Goal: Task Accomplishment & Management: Manage account settings

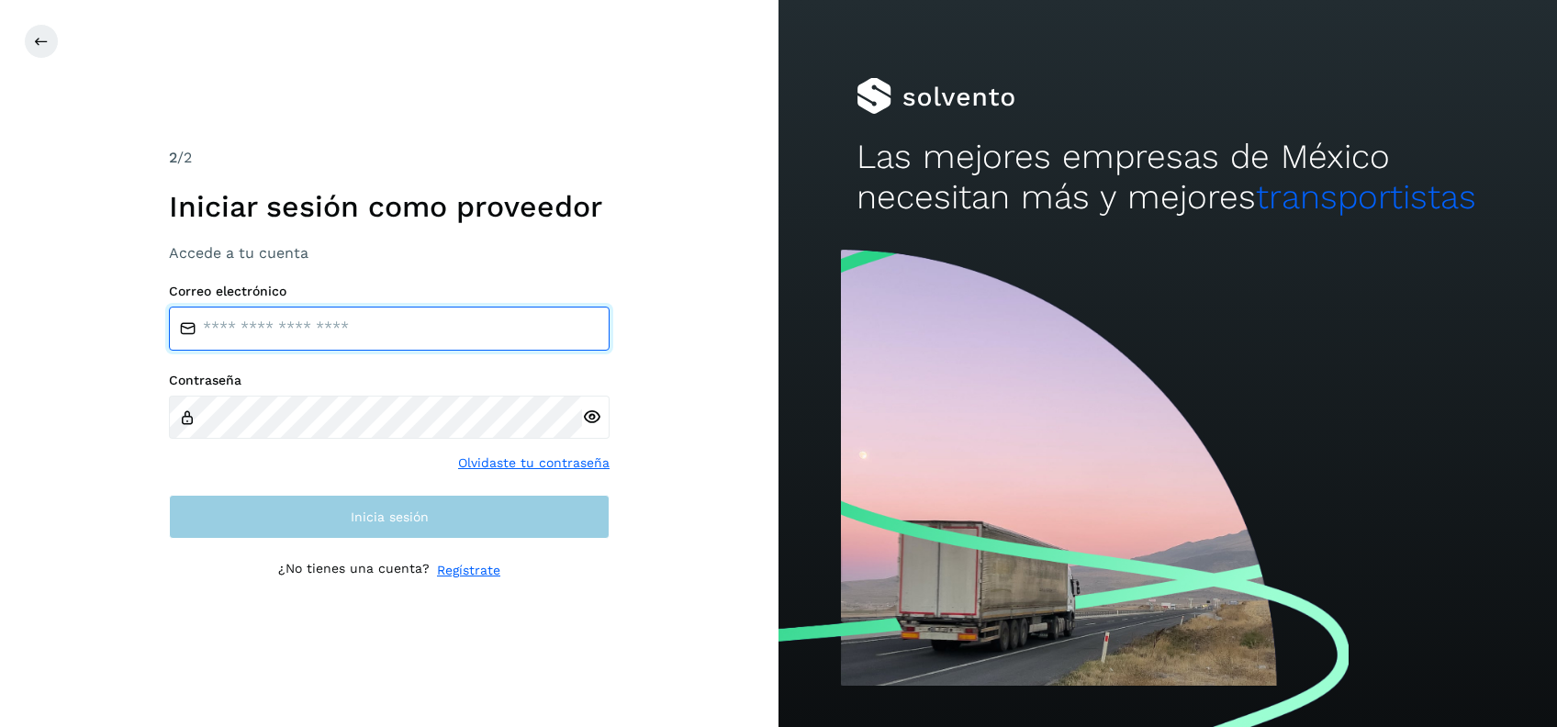
type input "**********"
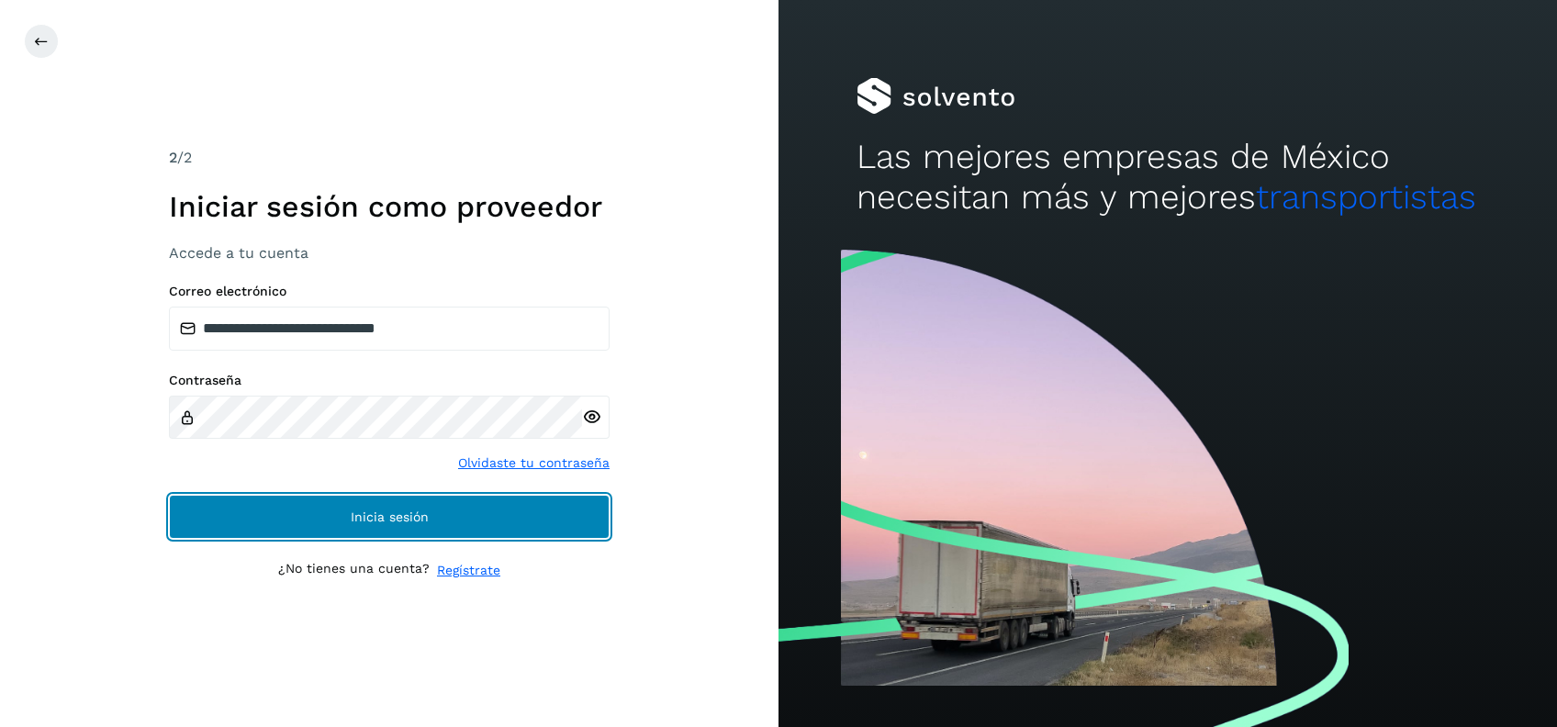
click at [371, 518] on span "Inicia sesión" at bounding box center [390, 516] width 78 height 13
click at [335, 524] on button "Inicia sesión" at bounding box center [389, 517] width 441 height 44
click at [464, 511] on button "Inicia sesión" at bounding box center [389, 517] width 441 height 44
click at [257, 524] on button "Inicia sesión" at bounding box center [389, 517] width 441 height 44
click at [272, 534] on button "Inicia sesión" at bounding box center [389, 517] width 441 height 44
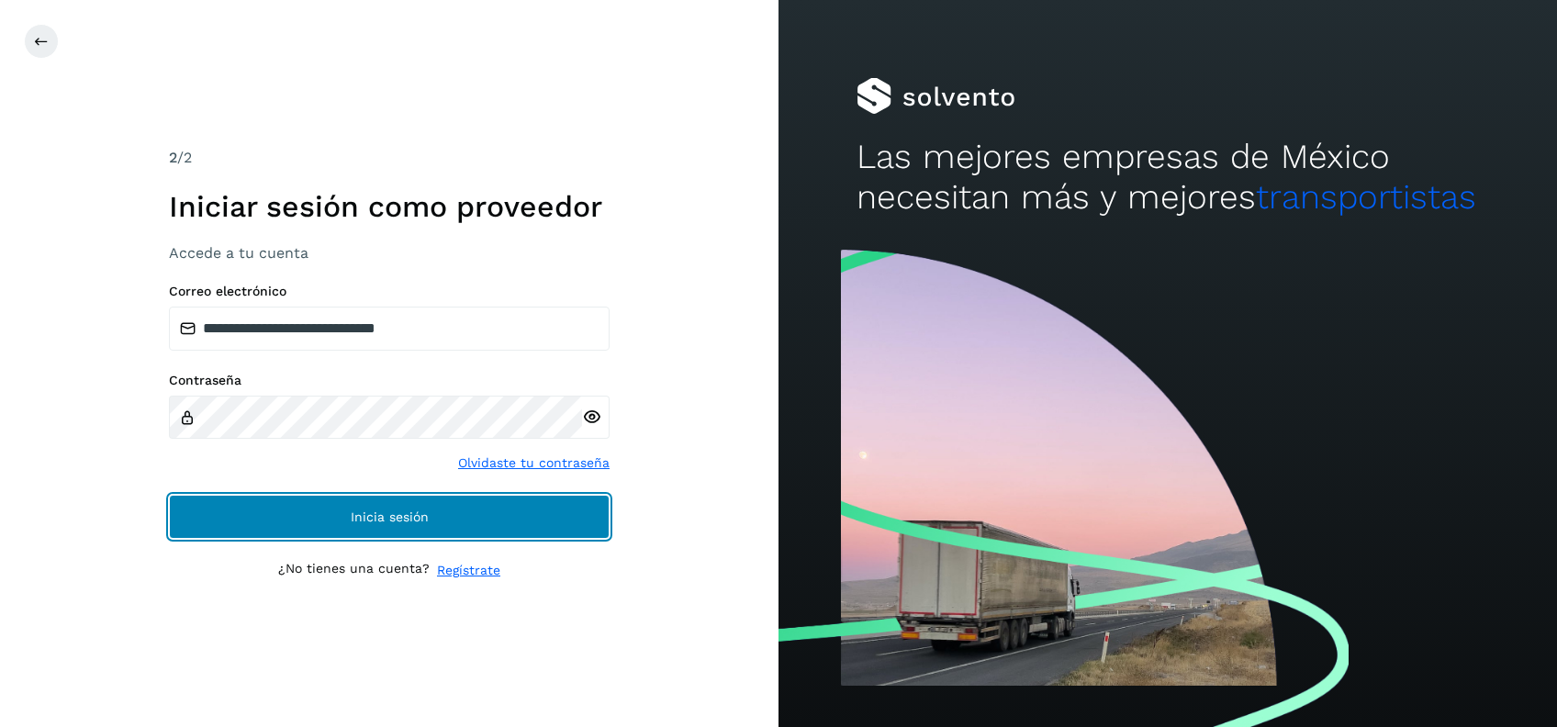
click at [283, 523] on button "Inicia sesión" at bounding box center [389, 517] width 441 height 44
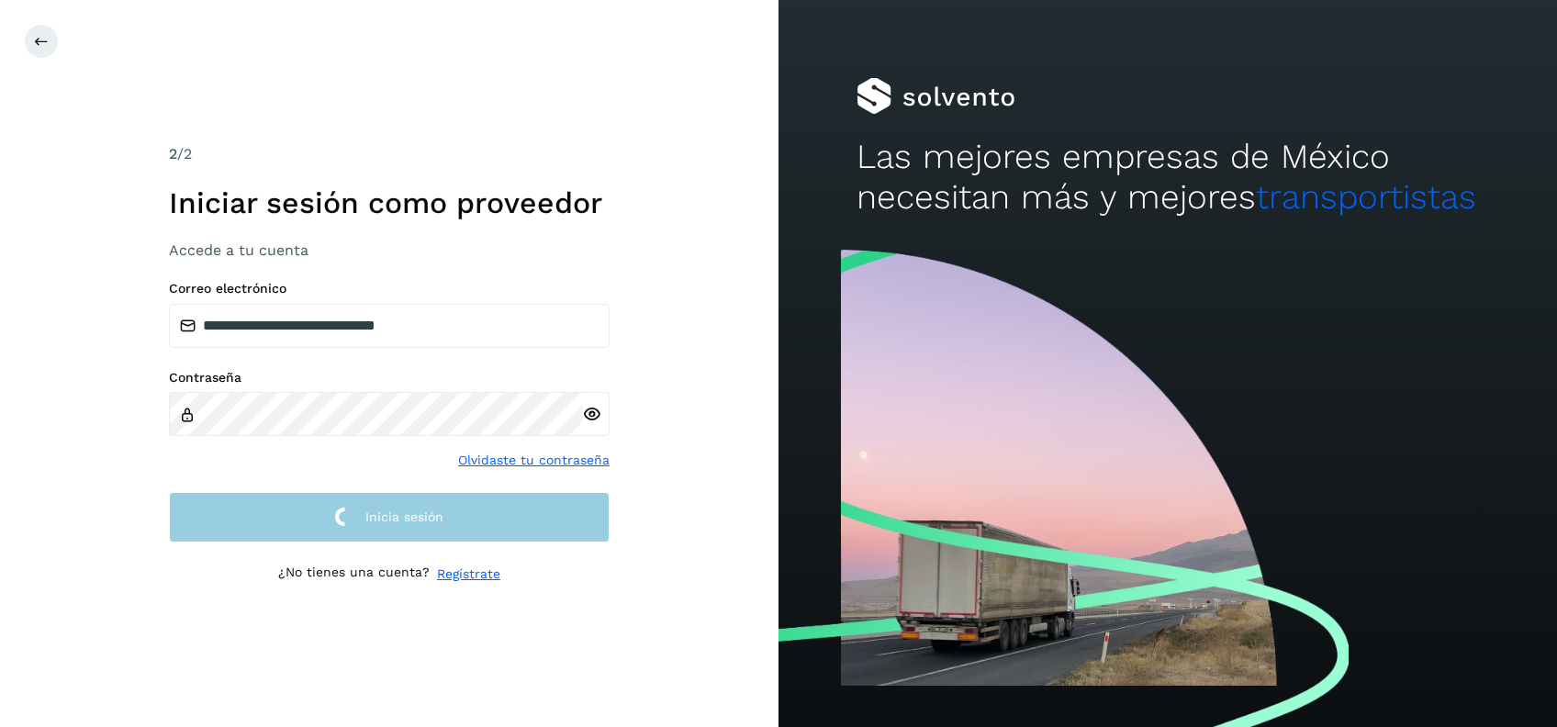
click at [284, 523] on button "Inicia sesión" at bounding box center [389, 517] width 441 height 50
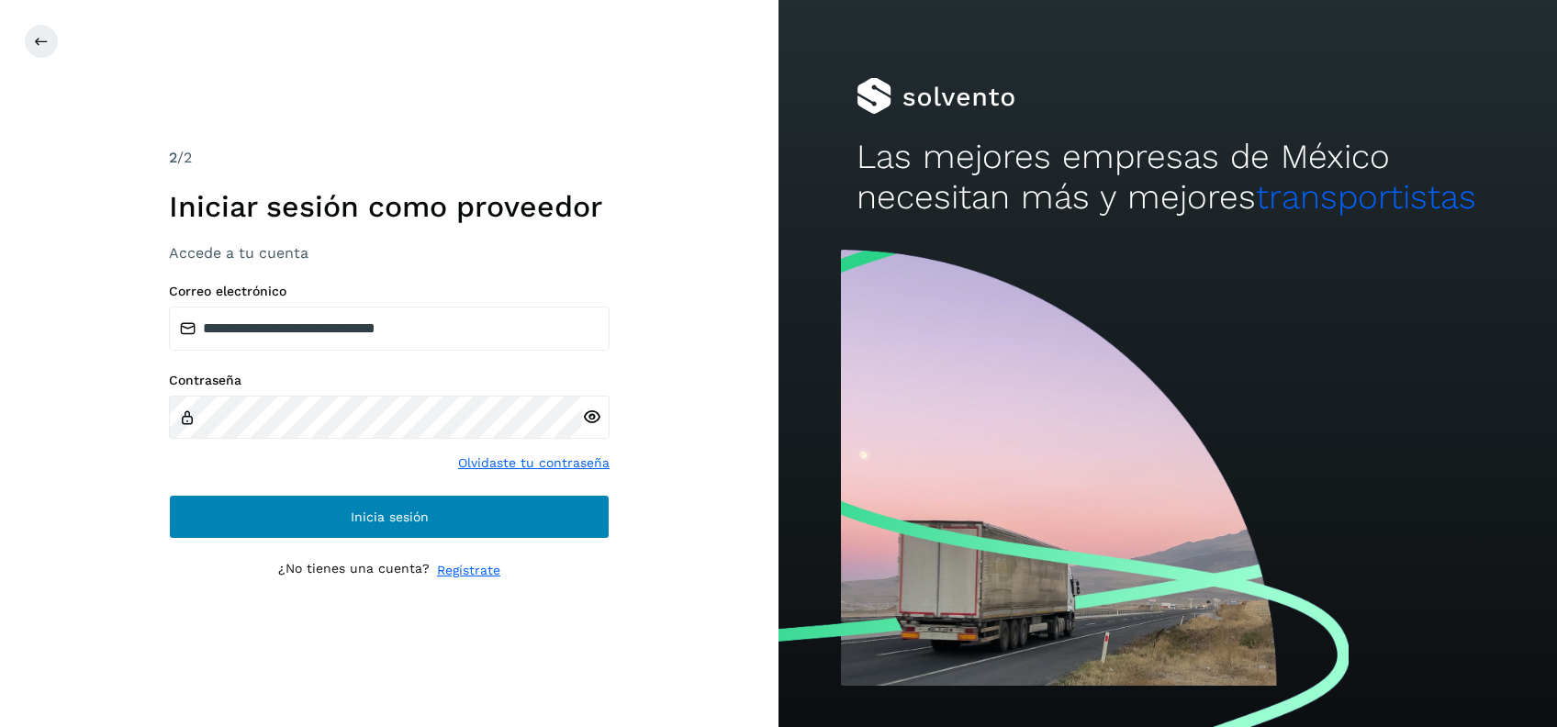
click at [284, 523] on button "Inicia sesión" at bounding box center [389, 517] width 441 height 44
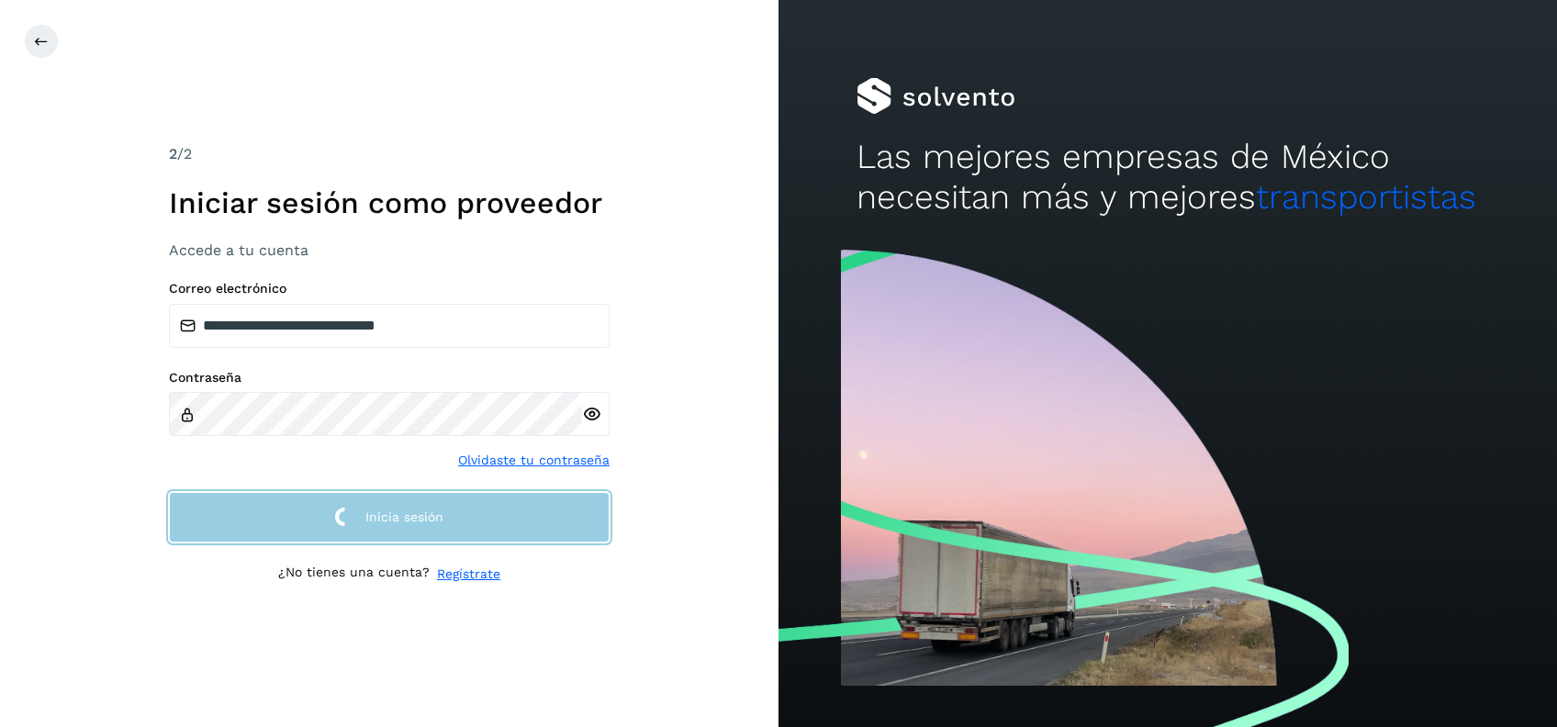
click at [284, 523] on button "Inicia sesión" at bounding box center [389, 517] width 441 height 50
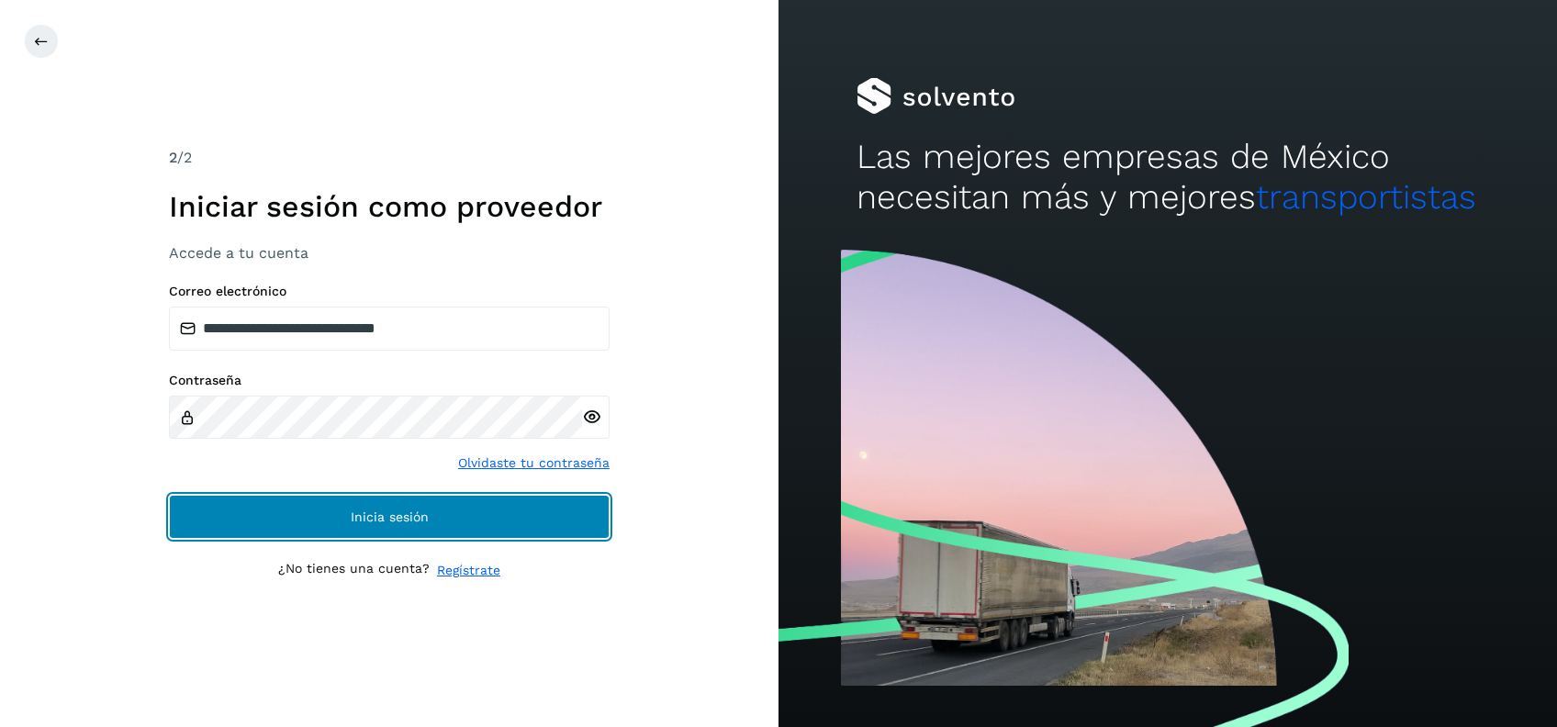
click at [286, 522] on button "Inicia sesión" at bounding box center [389, 517] width 441 height 44
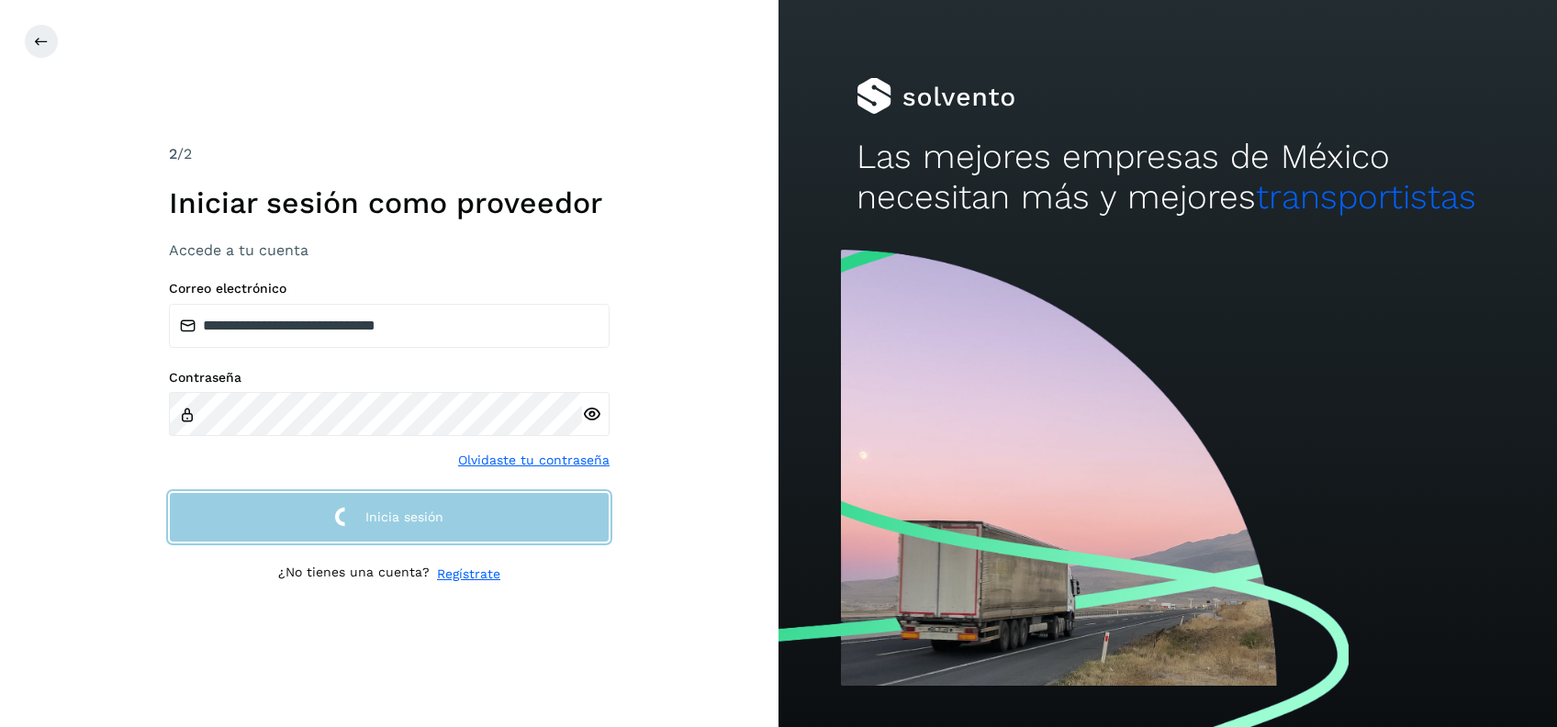
click at [286, 522] on button "Inicia sesión" at bounding box center [389, 517] width 441 height 50
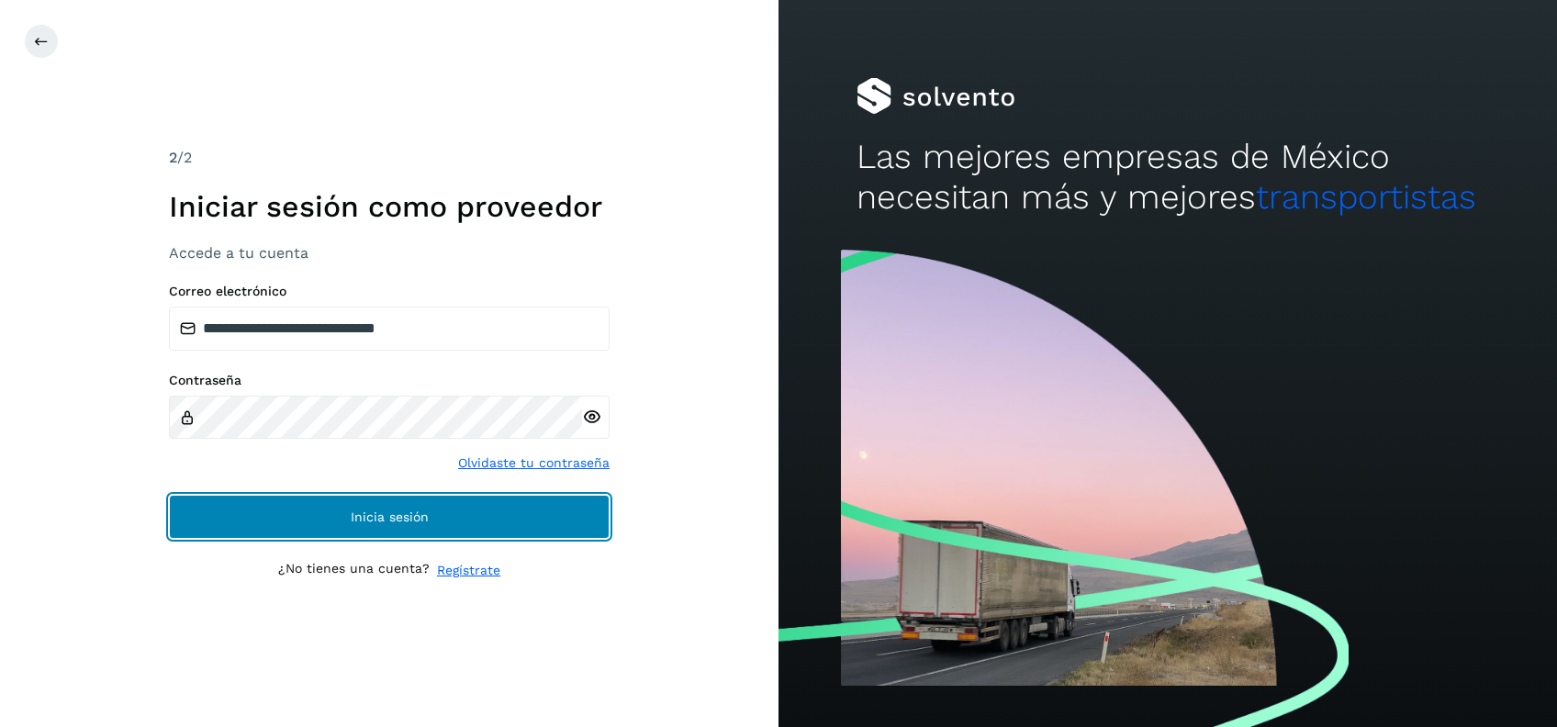
click at [286, 522] on button "Inicia sesión" at bounding box center [389, 517] width 441 height 44
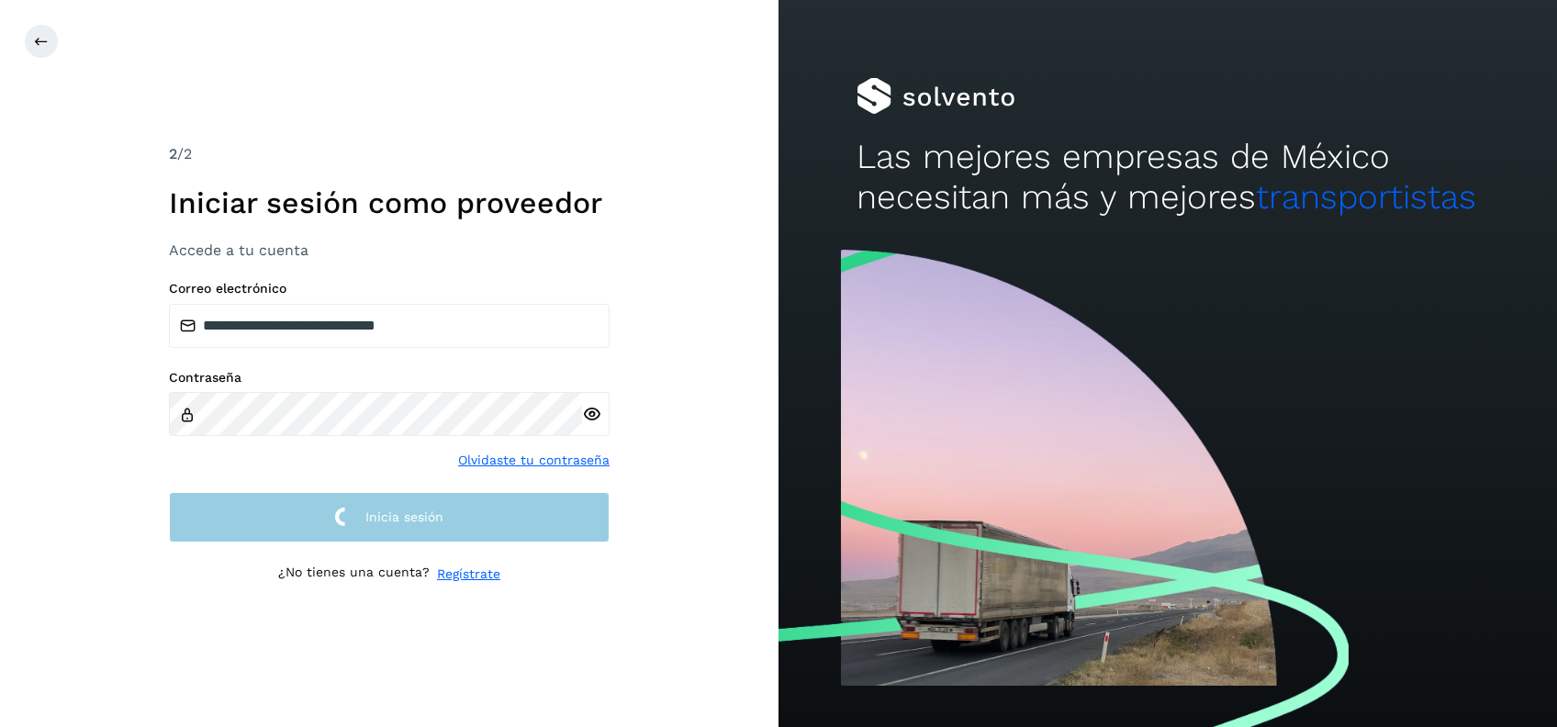
click at [286, 522] on button "Inicia sesión" at bounding box center [389, 517] width 441 height 50
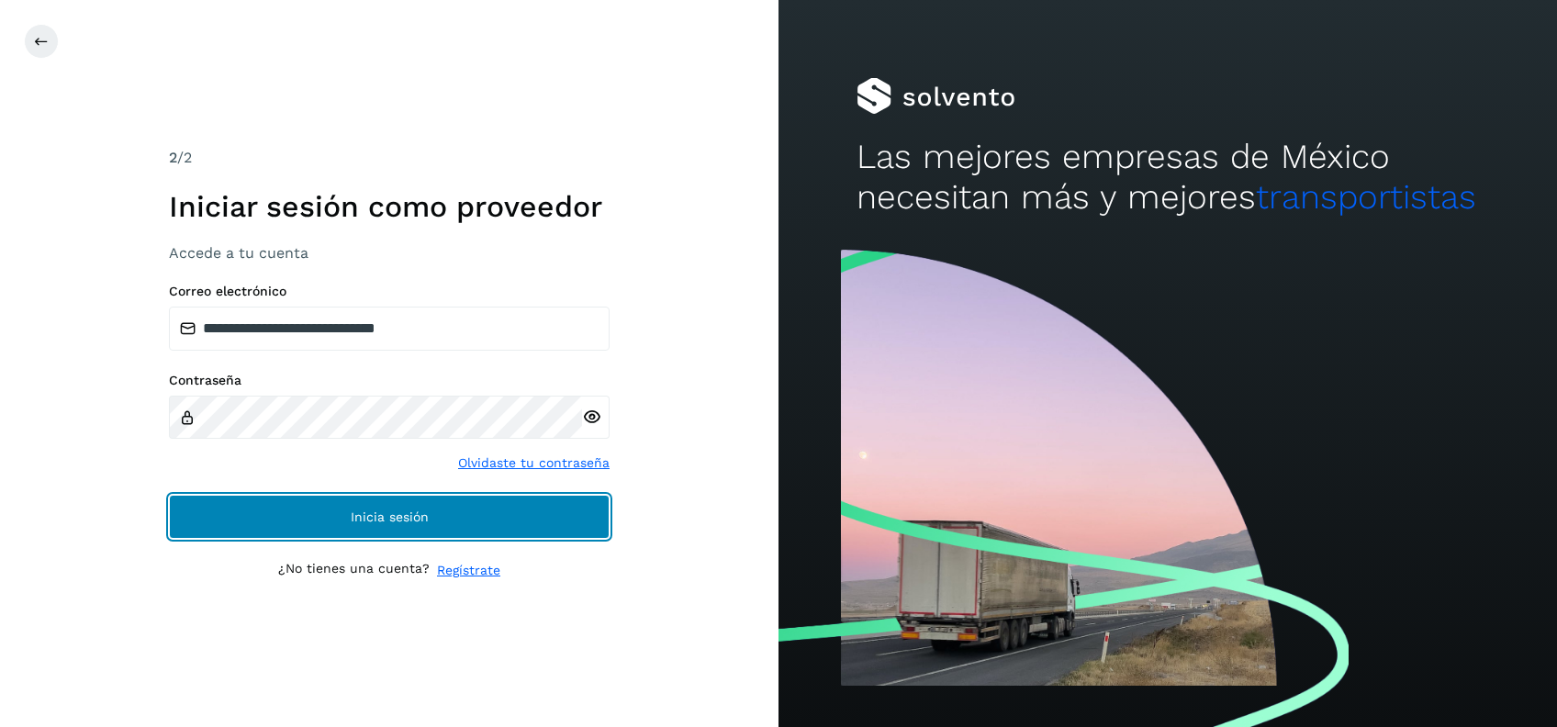
click at [286, 522] on button "Inicia sesión" at bounding box center [389, 517] width 441 height 44
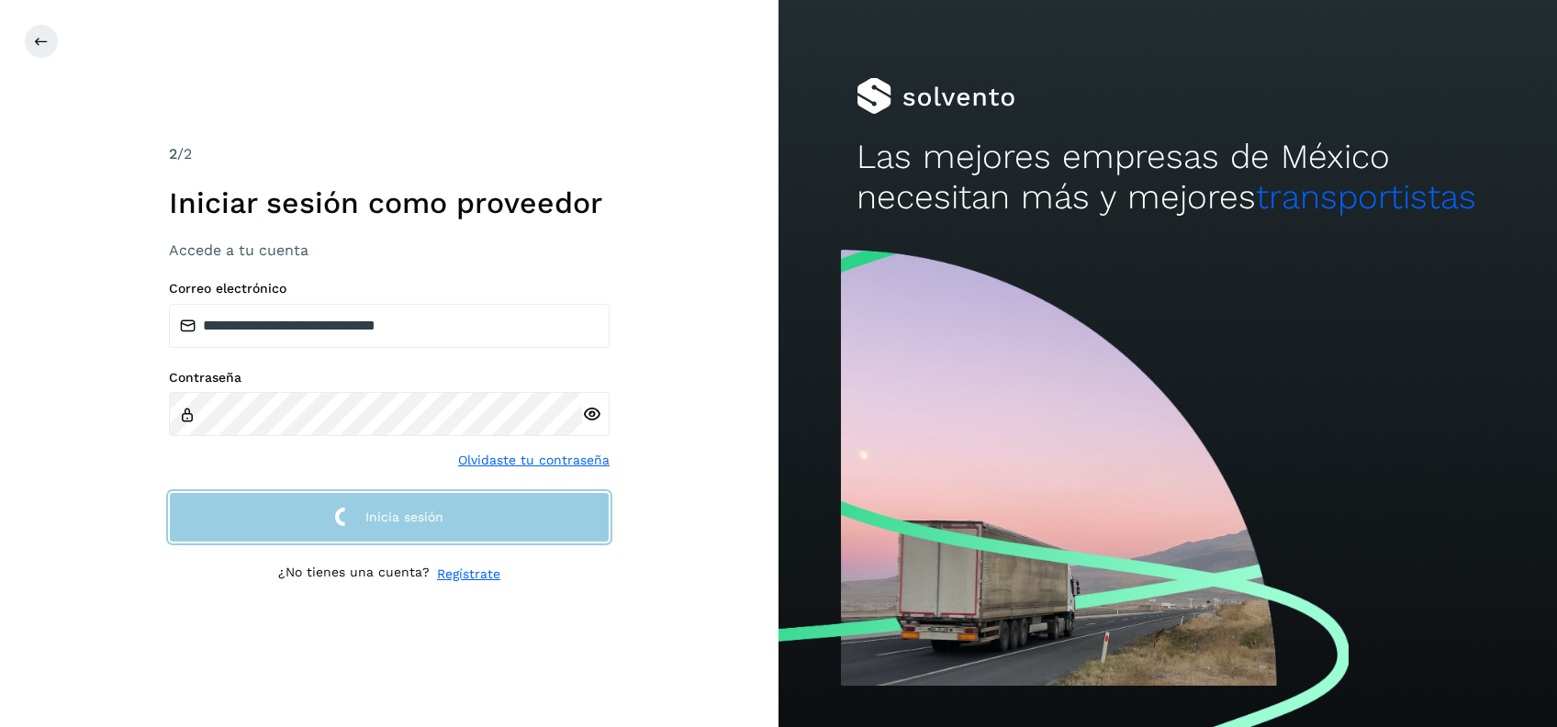
click at [286, 522] on button "Inicia sesión" at bounding box center [389, 517] width 441 height 50
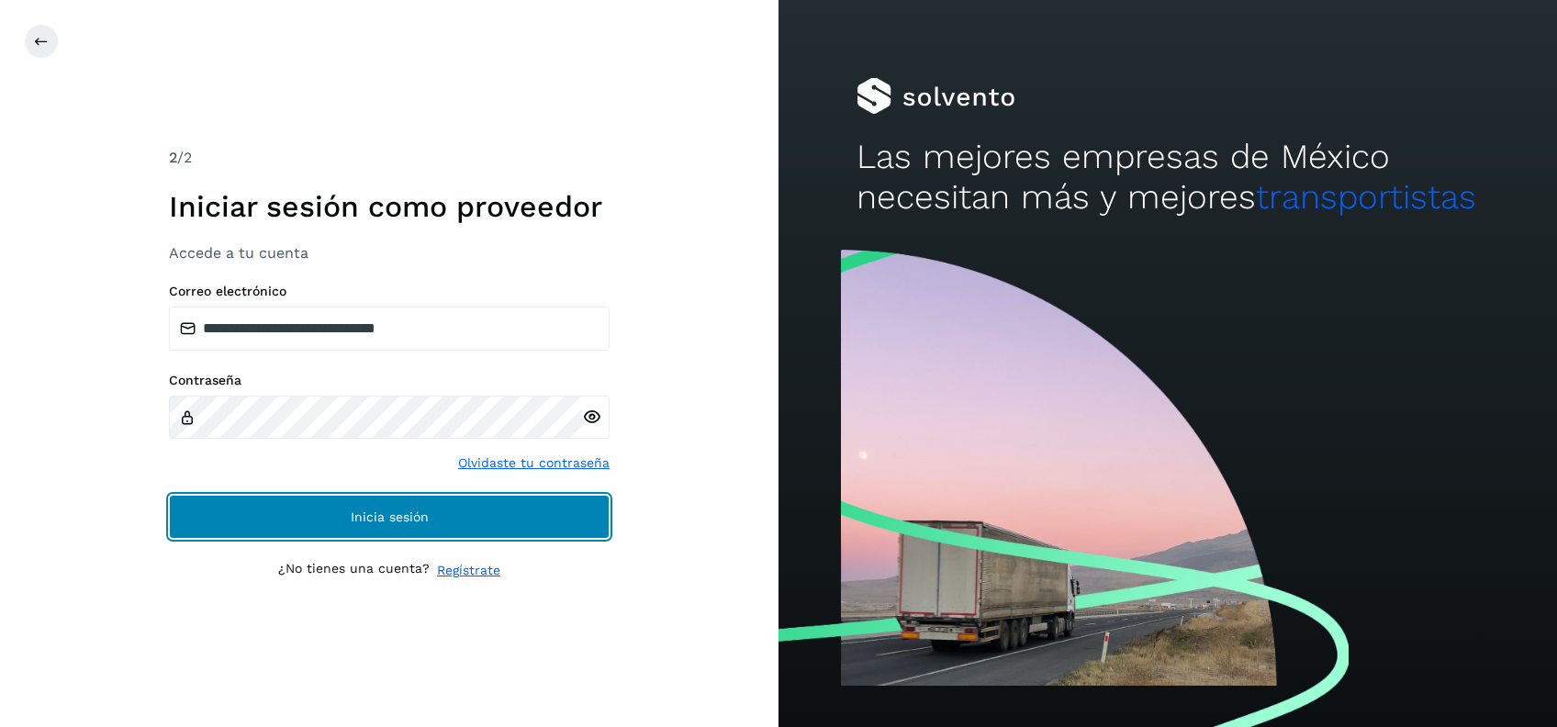
click at [286, 522] on button "Inicia sesión" at bounding box center [389, 517] width 441 height 44
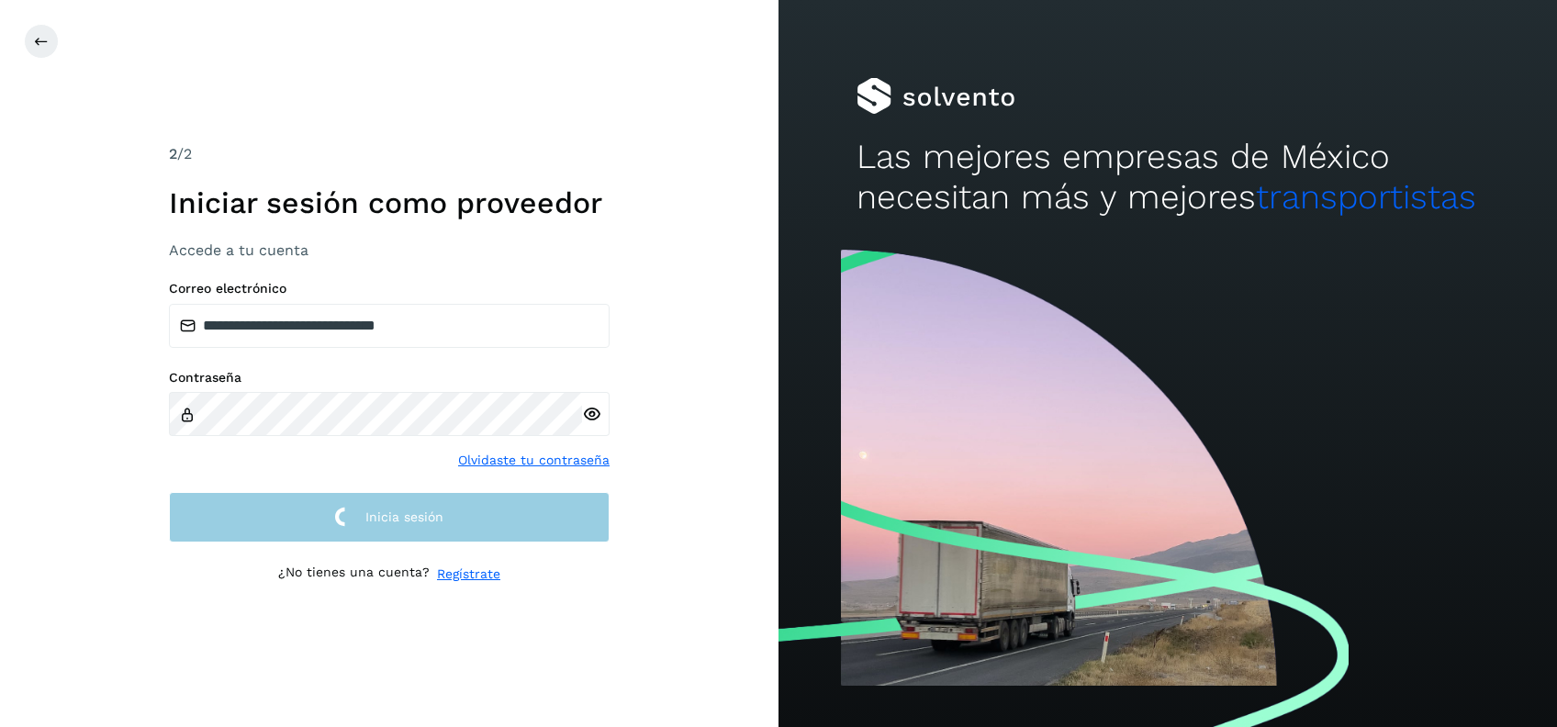
click at [286, 522] on button "Inicia sesión" at bounding box center [389, 517] width 441 height 50
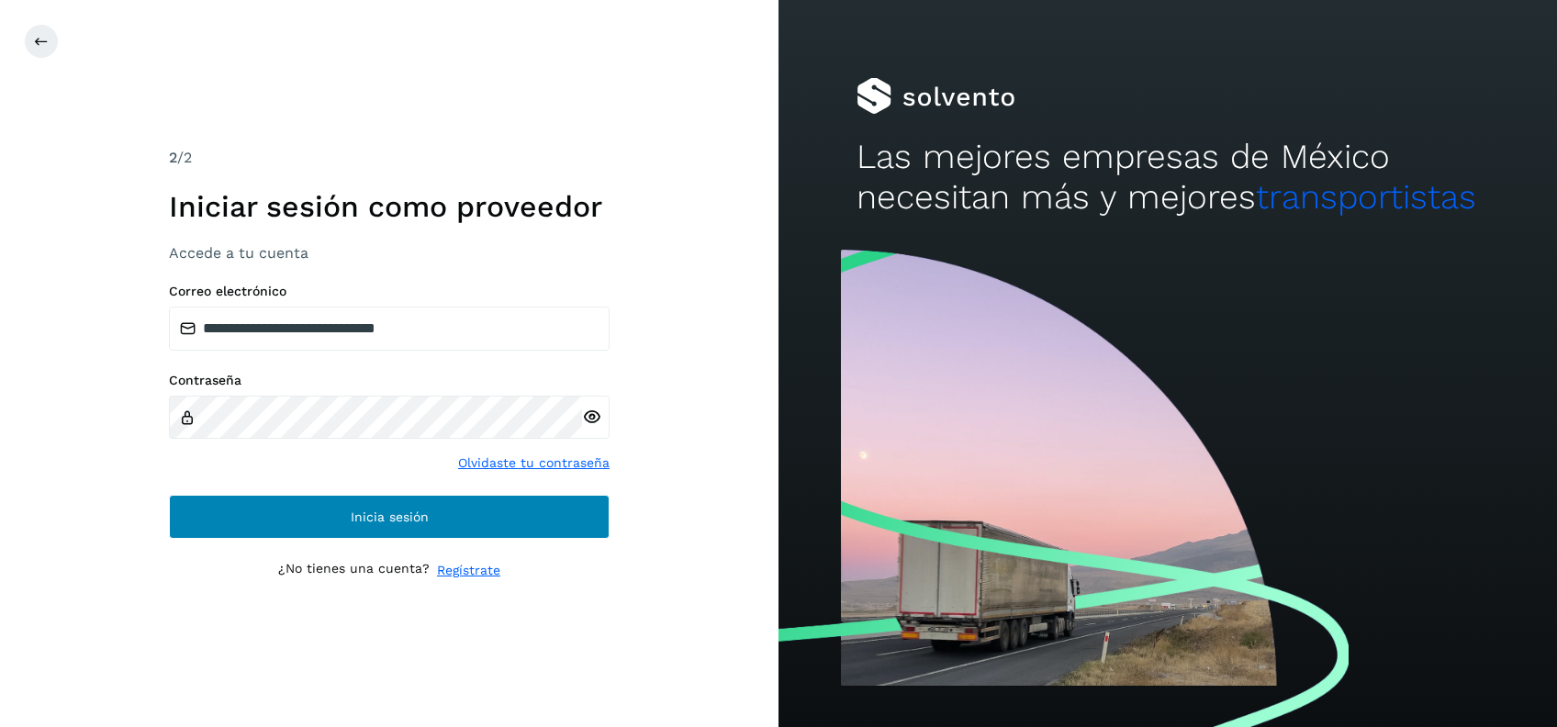
click at [286, 522] on button "Inicia sesión" at bounding box center [389, 517] width 441 height 44
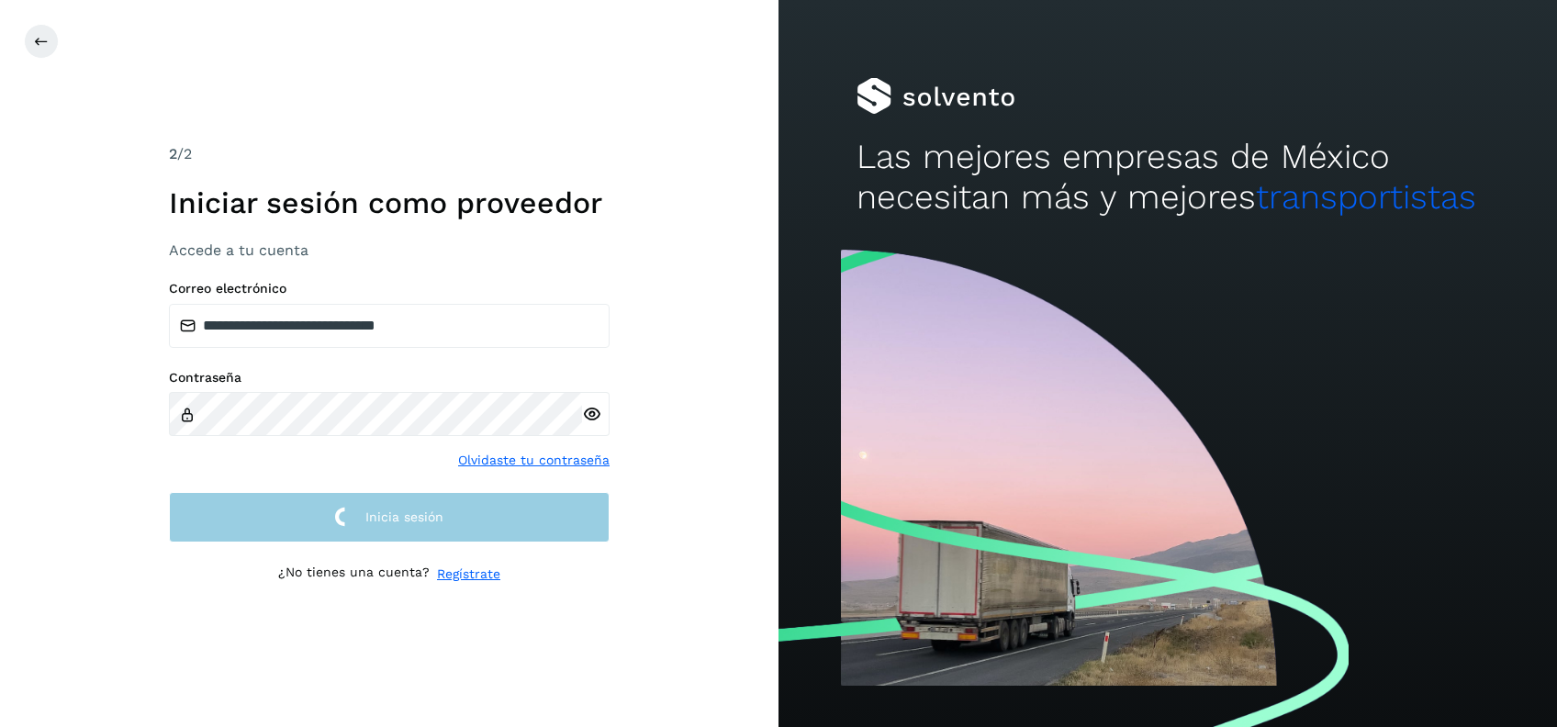
click at [286, 522] on button "Inicia sesión" at bounding box center [389, 517] width 441 height 50
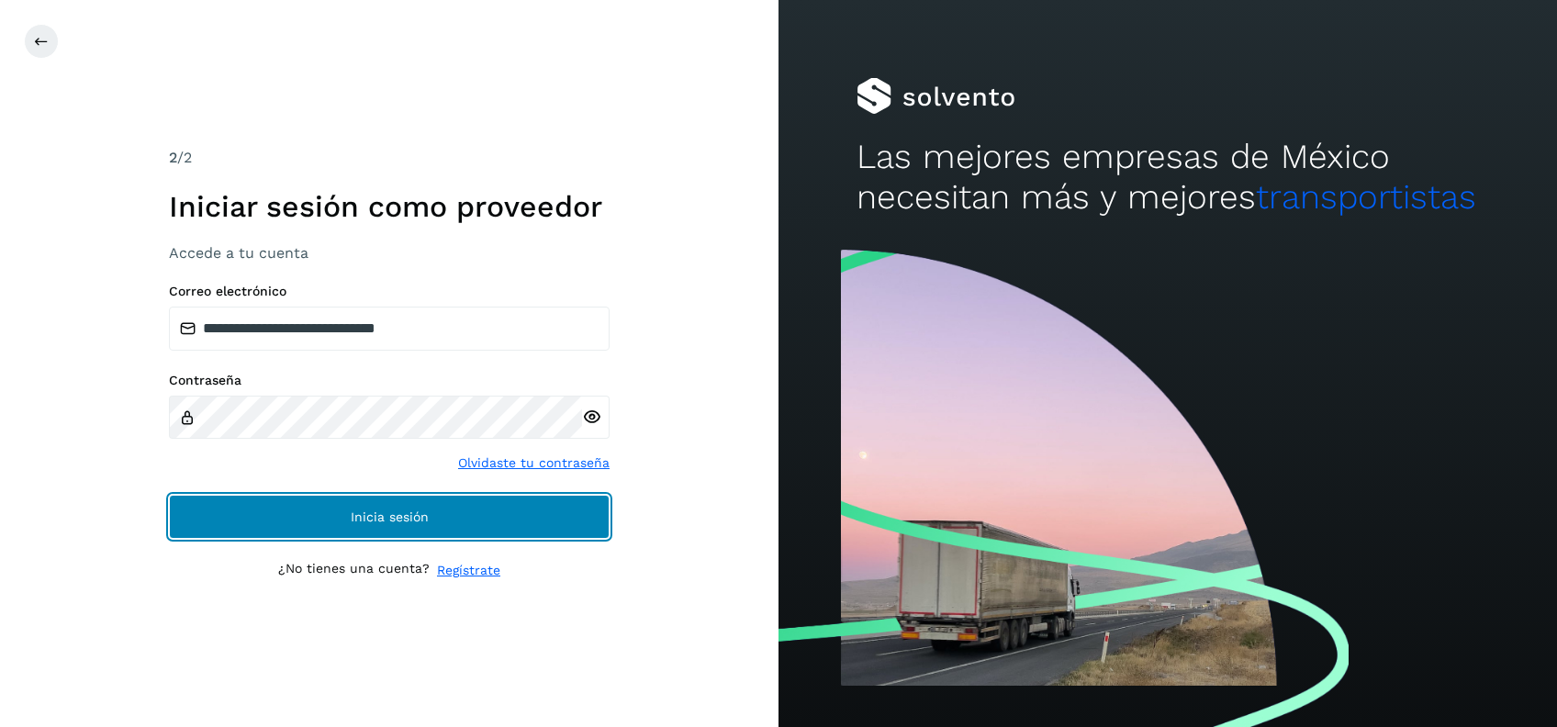
click at [286, 522] on button "Inicia sesión" at bounding box center [389, 517] width 441 height 44
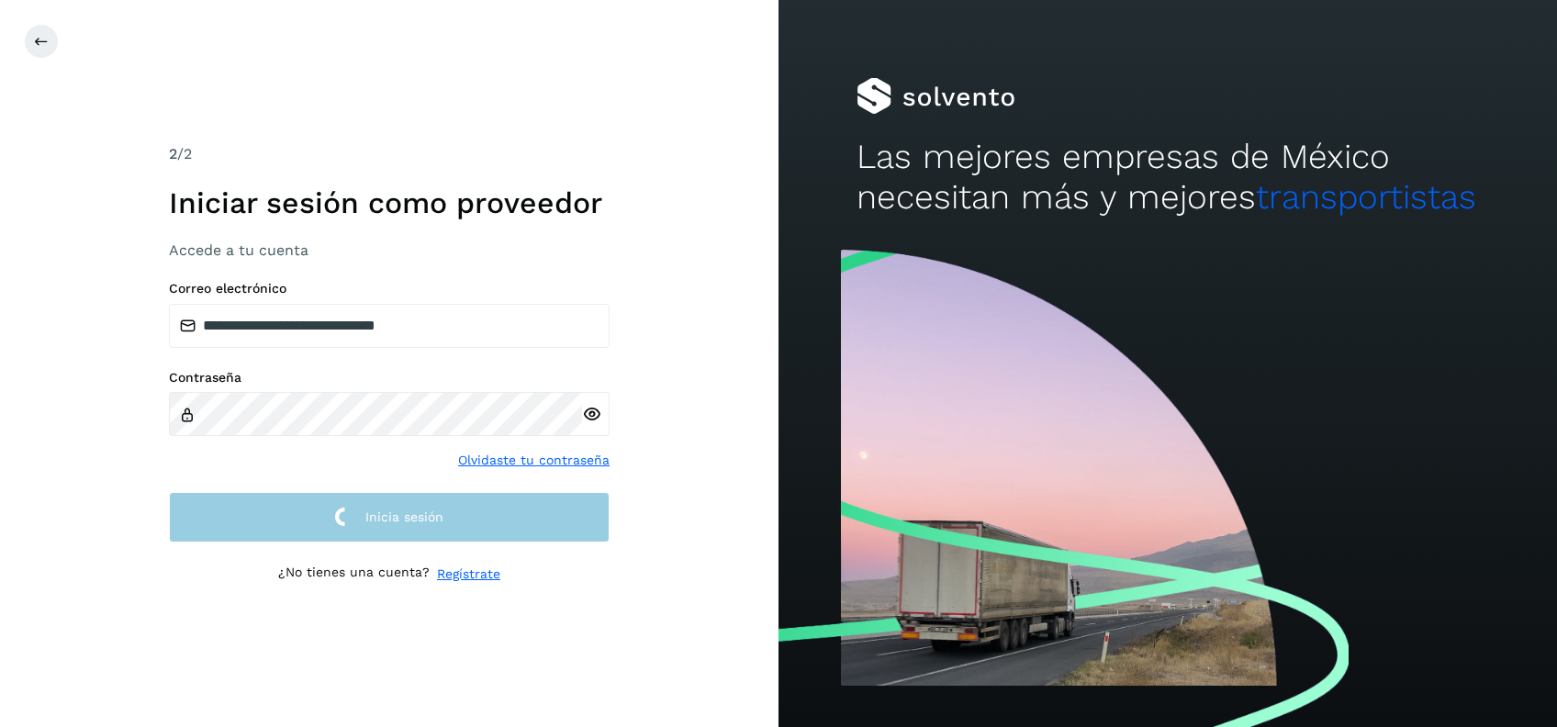
click at [286, 522] on button "Inicia sesión" at bounding box center [389, 517] width 441 height 50
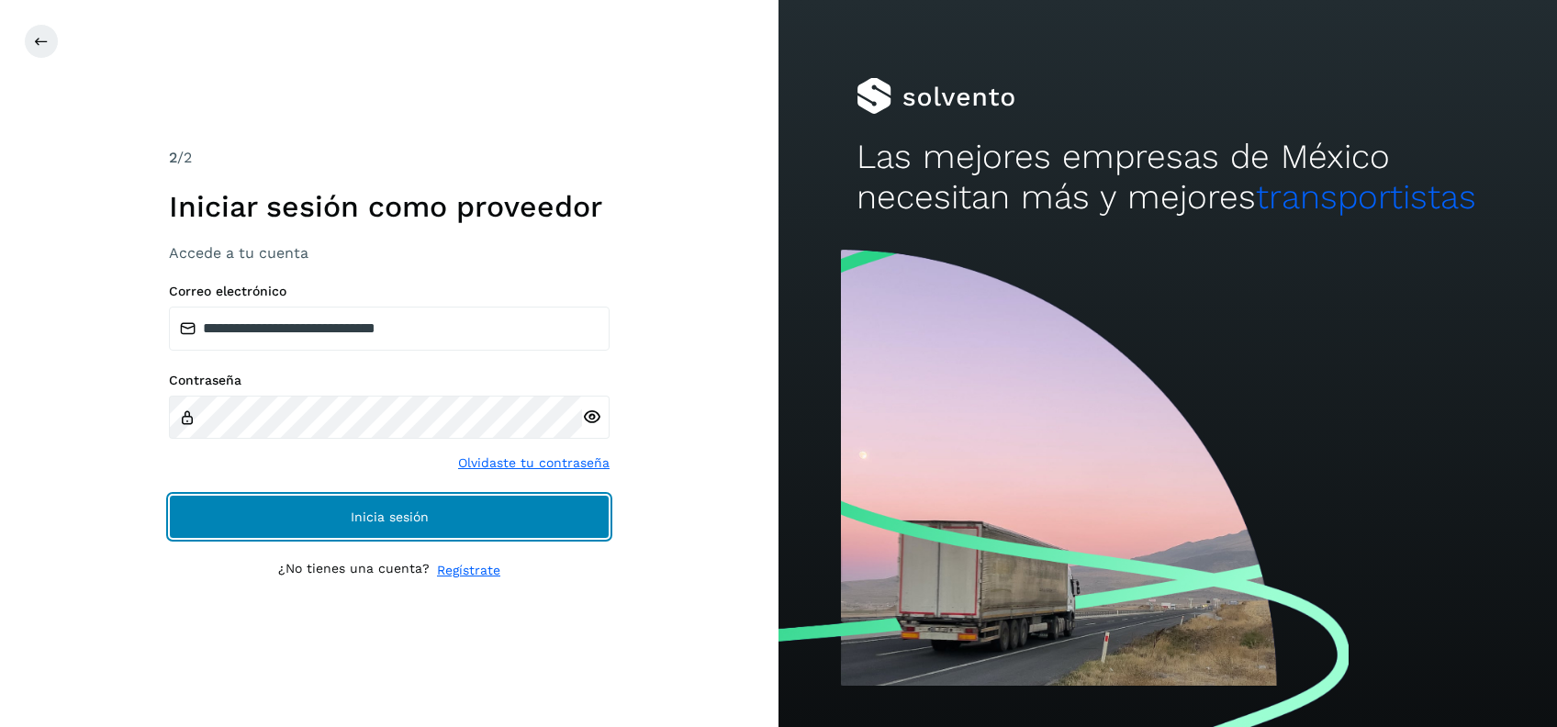
click at [389, 525] on button "Inicia sesión" at bounding box center [389, 517] width 441 height 44
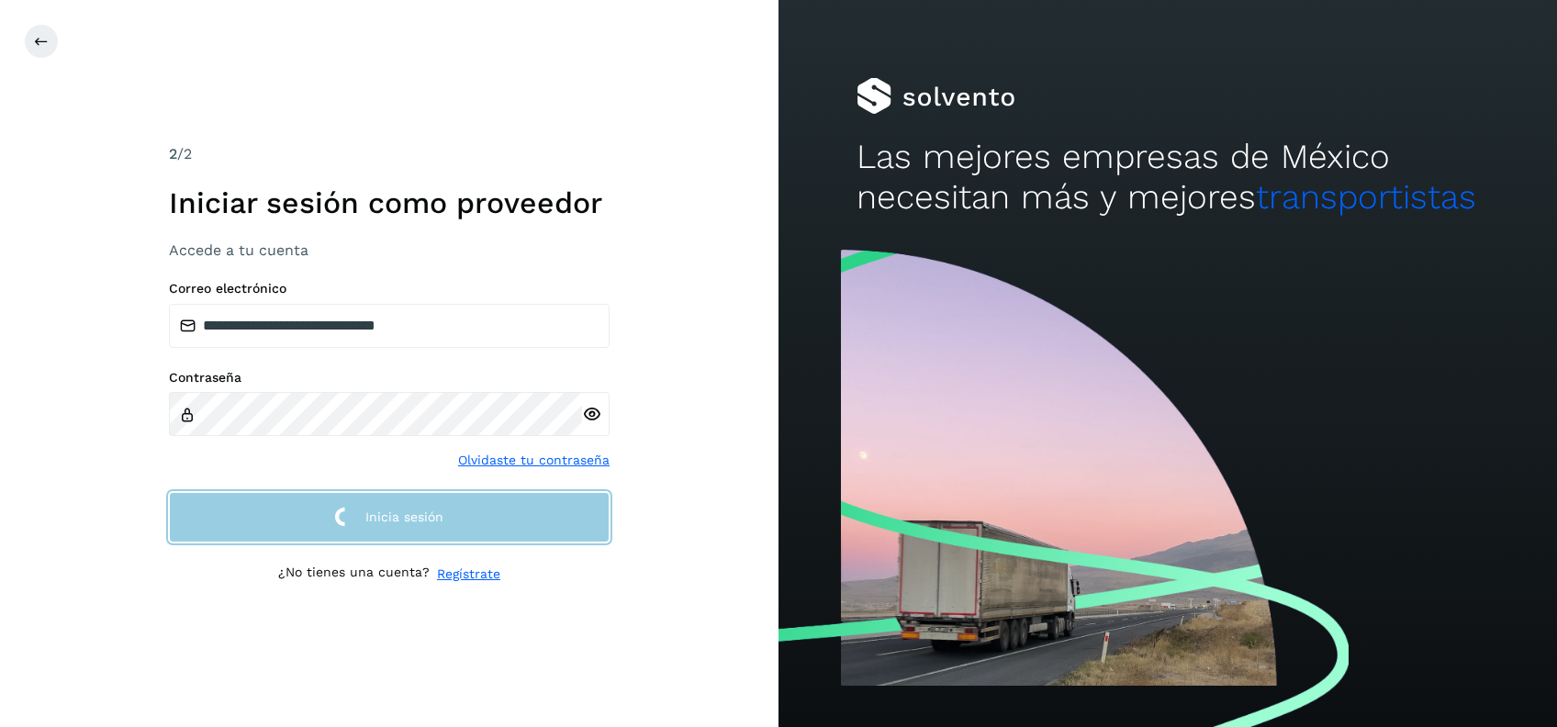
click at [389, 521] on span "Inicia sesión" at bounding box center [404, 516] width 78 height 13
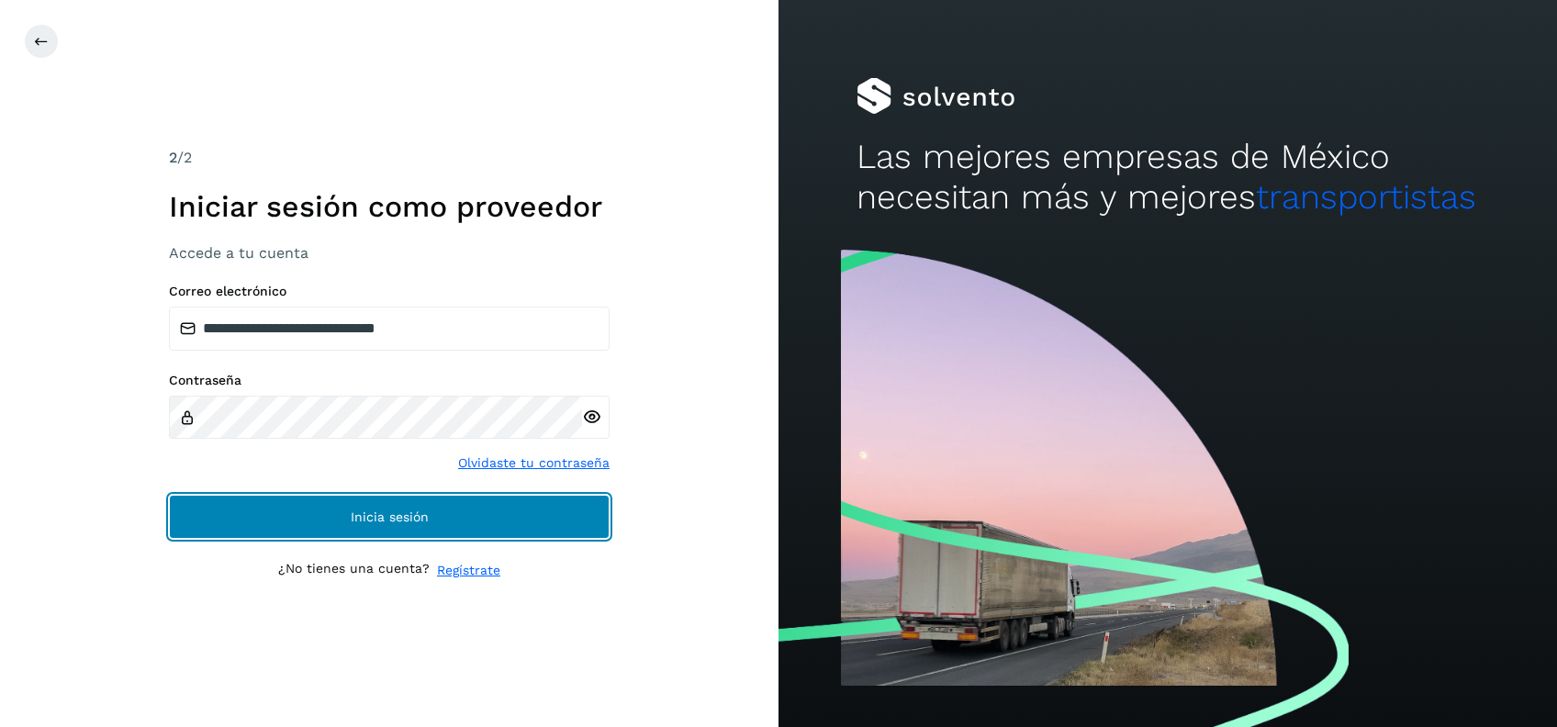
click at [319, 518] on button "Inicia sesión" at bounding box center [389, 517] width 441 height 44
click at [319, 517] on button "Inicia sesión" at bounding box center [389, 517] width 441 height 44
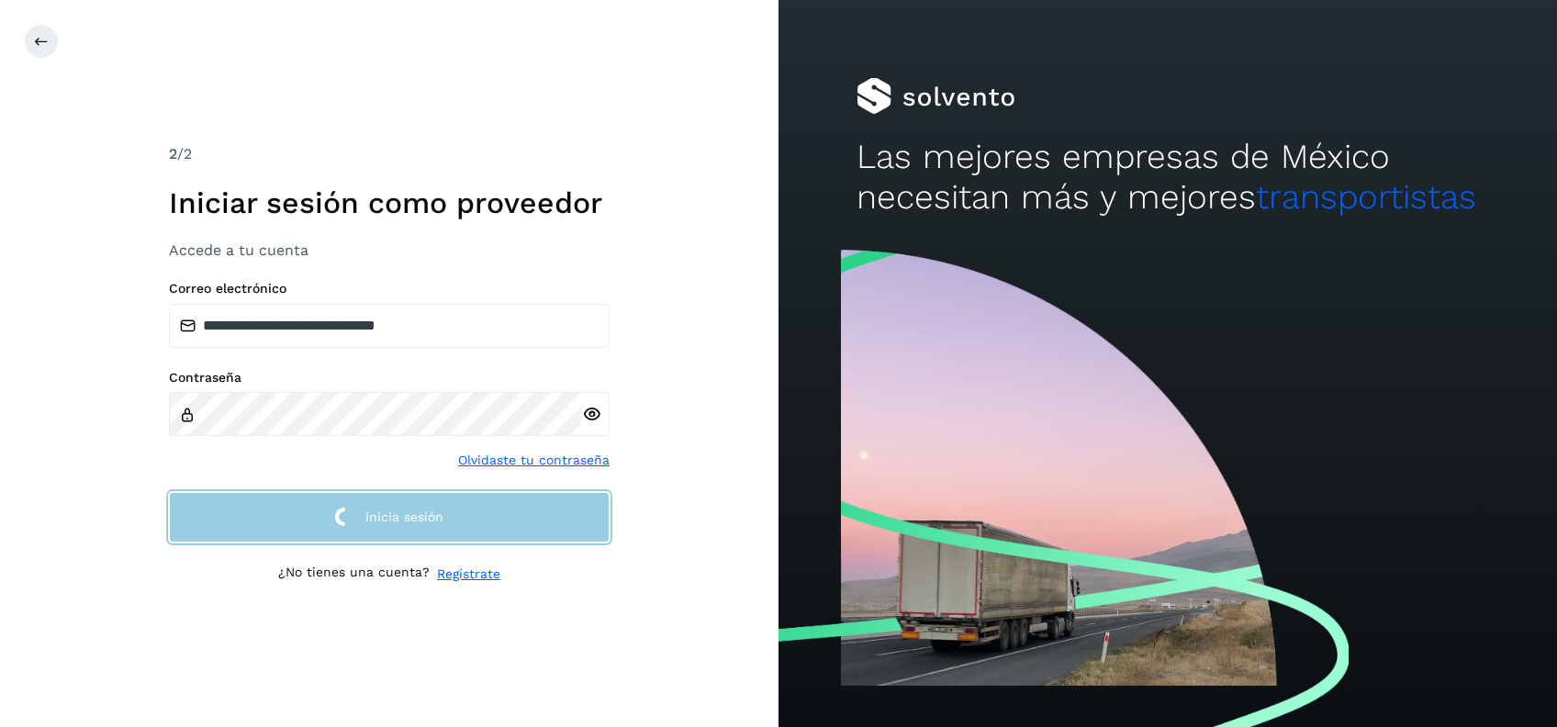
click at [319, 517] on button "Inicia sesión" at bounding box center [389, 517] width 441 height 50
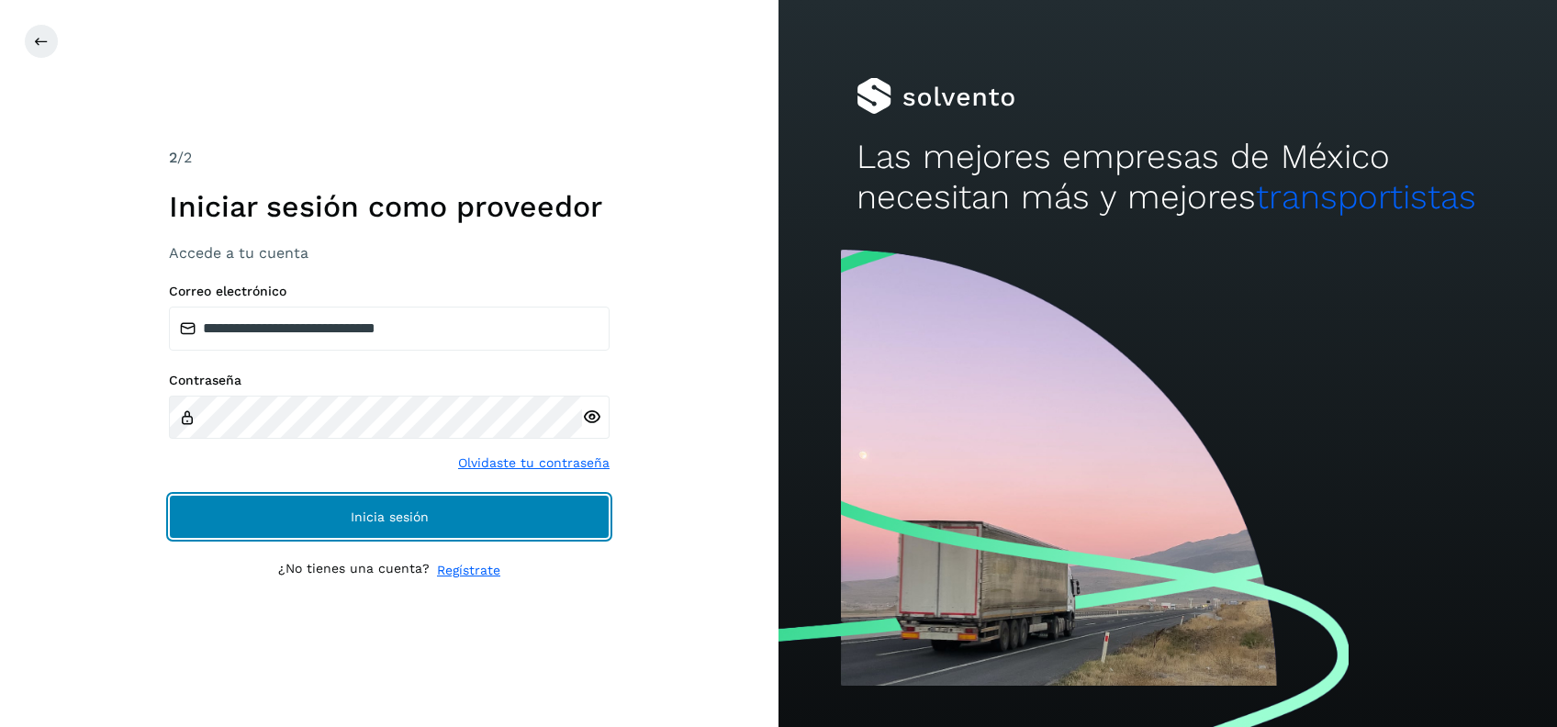
click at [319, 517] on button "Inicia sesión" at bounding box center [389, 517] width 441 height 44
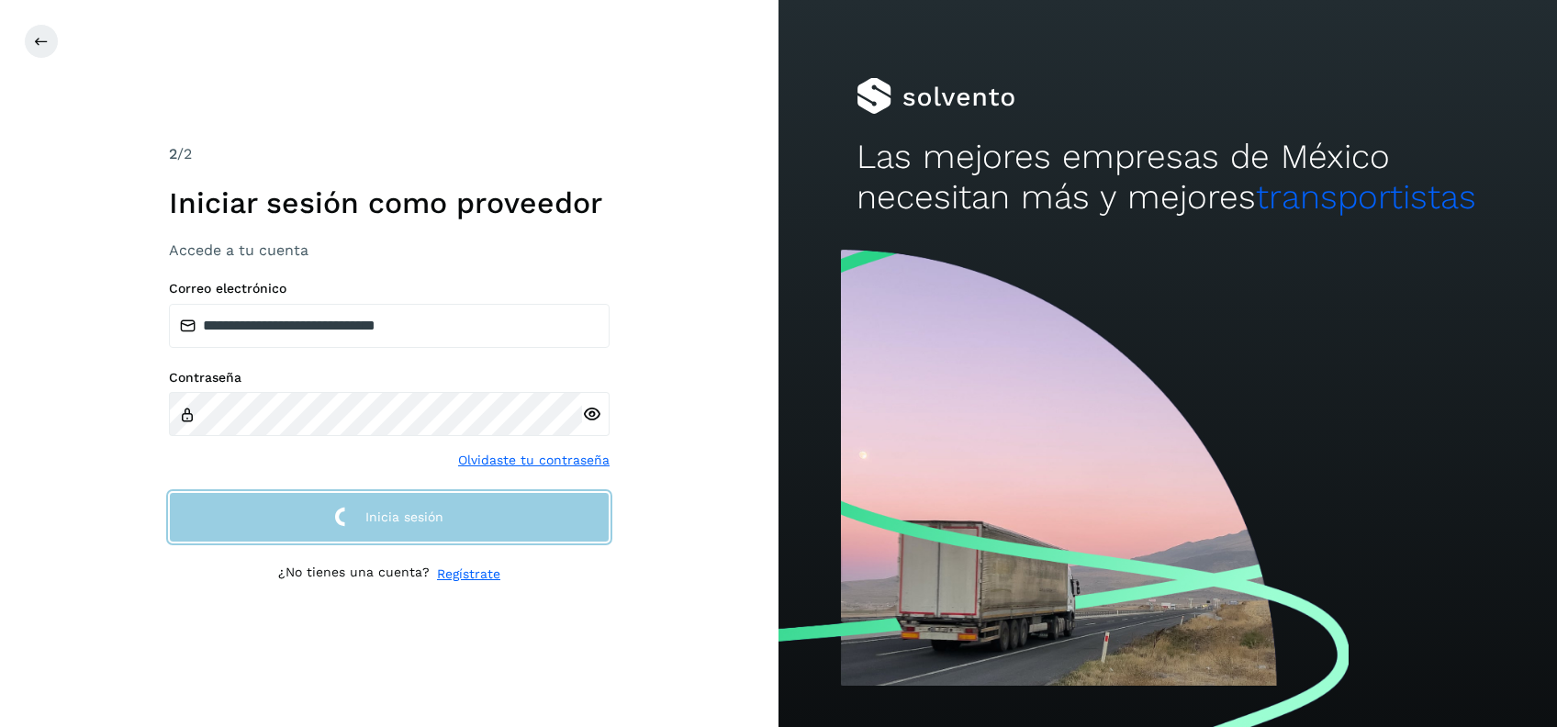
click at [319, 517] on button "Inicia sesión" at bounding box center [389, 517] width 441 height 50
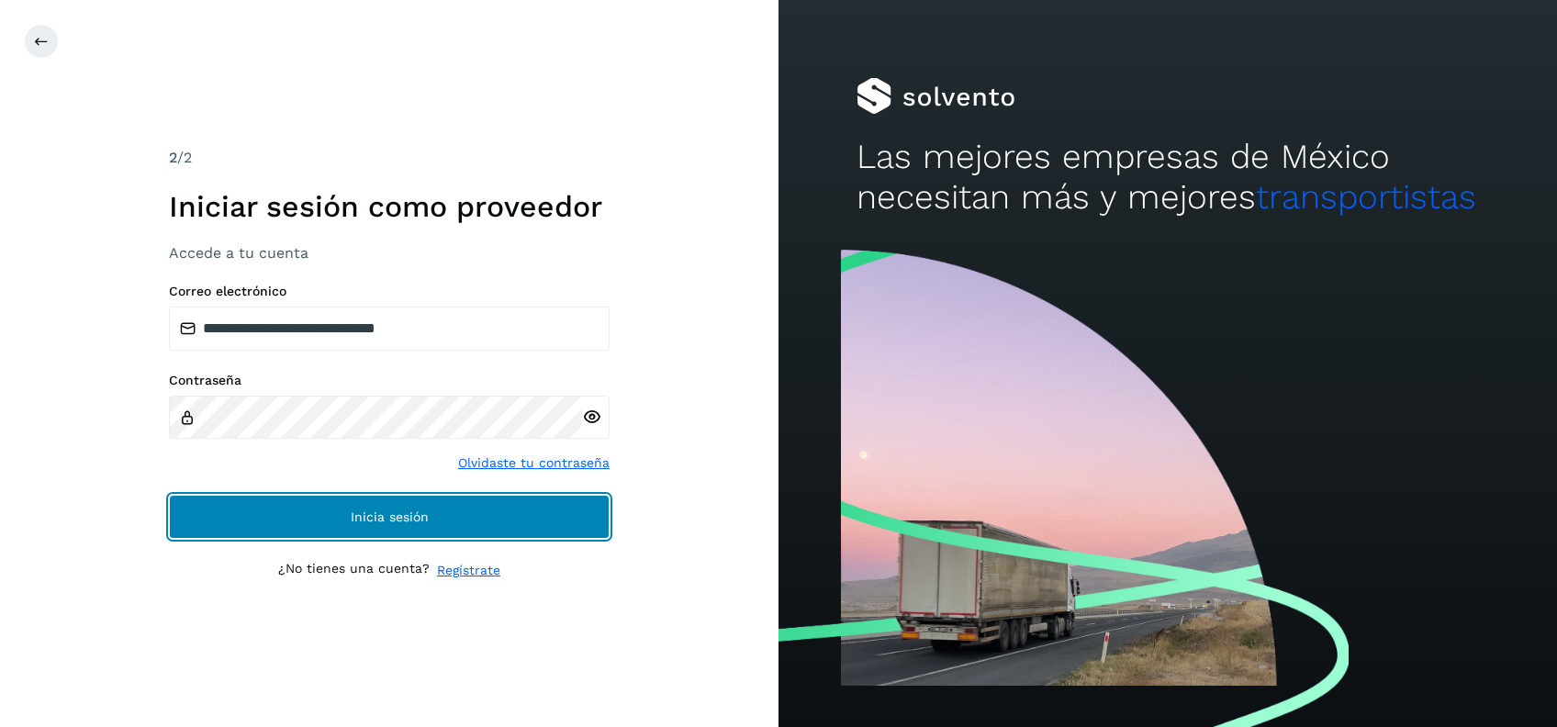
click at [319, 517] on button "Inicia sesión" at bounding box center [389, 517] width 441 height 44
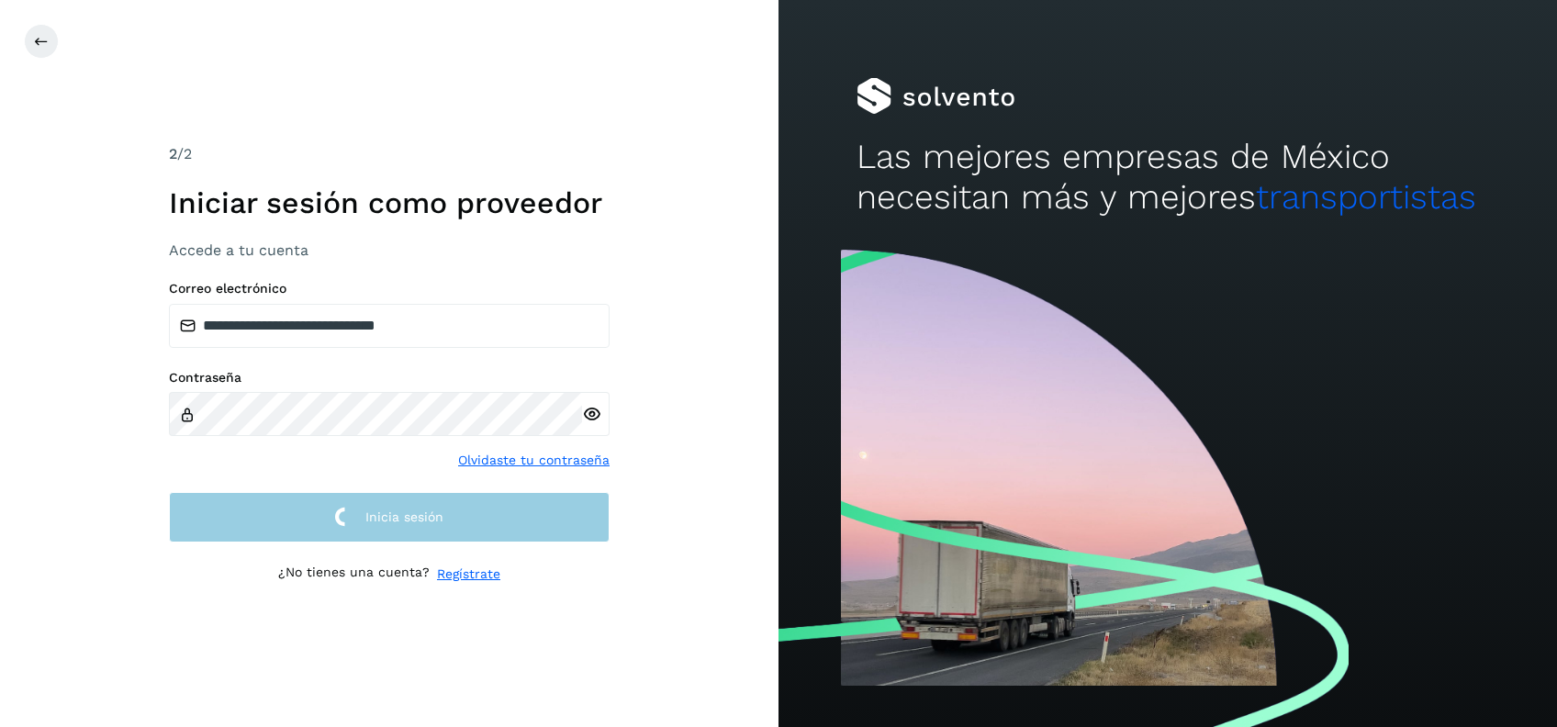
click at [319, 517] on button "Inicia sesión" at bounding box center [389, 517] width 441 height 50
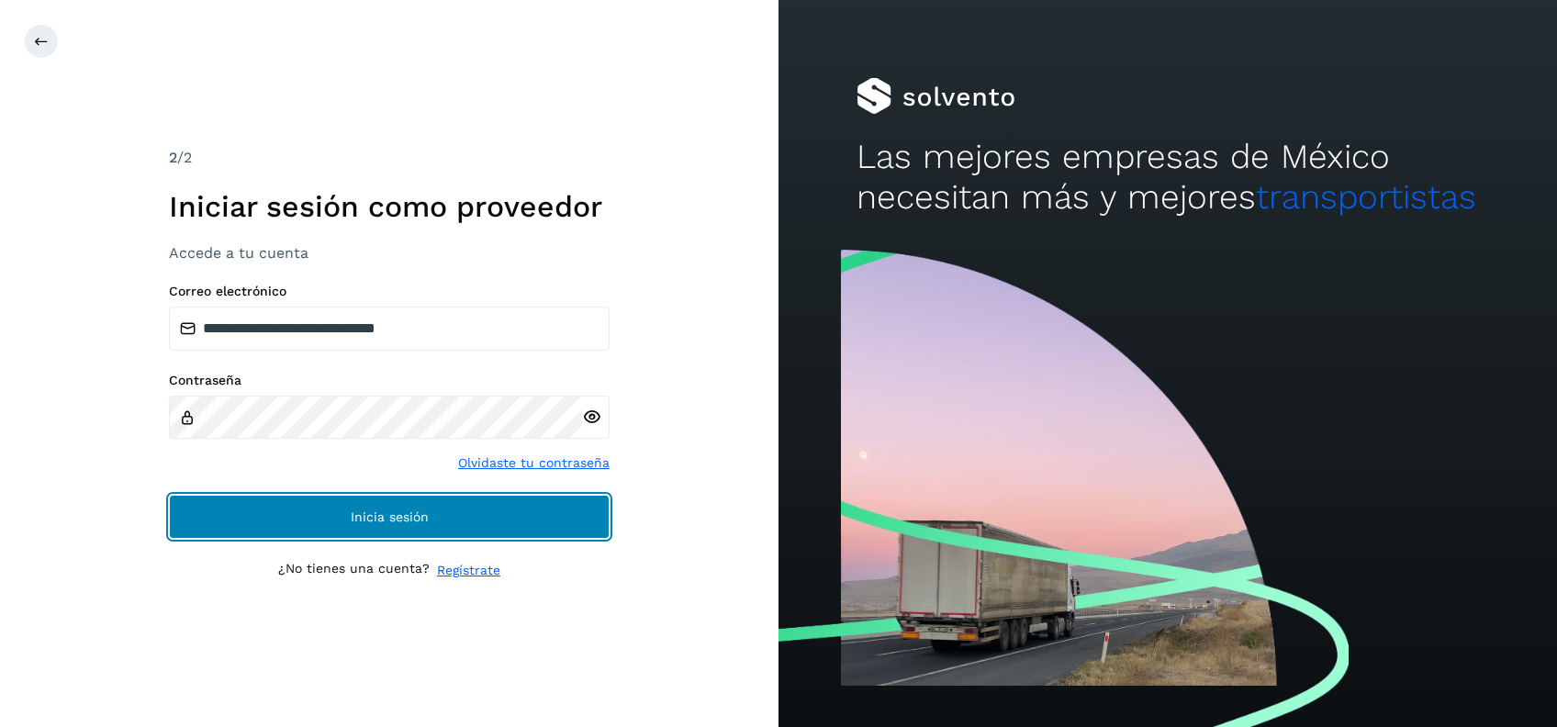
click at [319, 517] on button "Inicia sesión" at bounding box center [389, 517] width 441 height 44
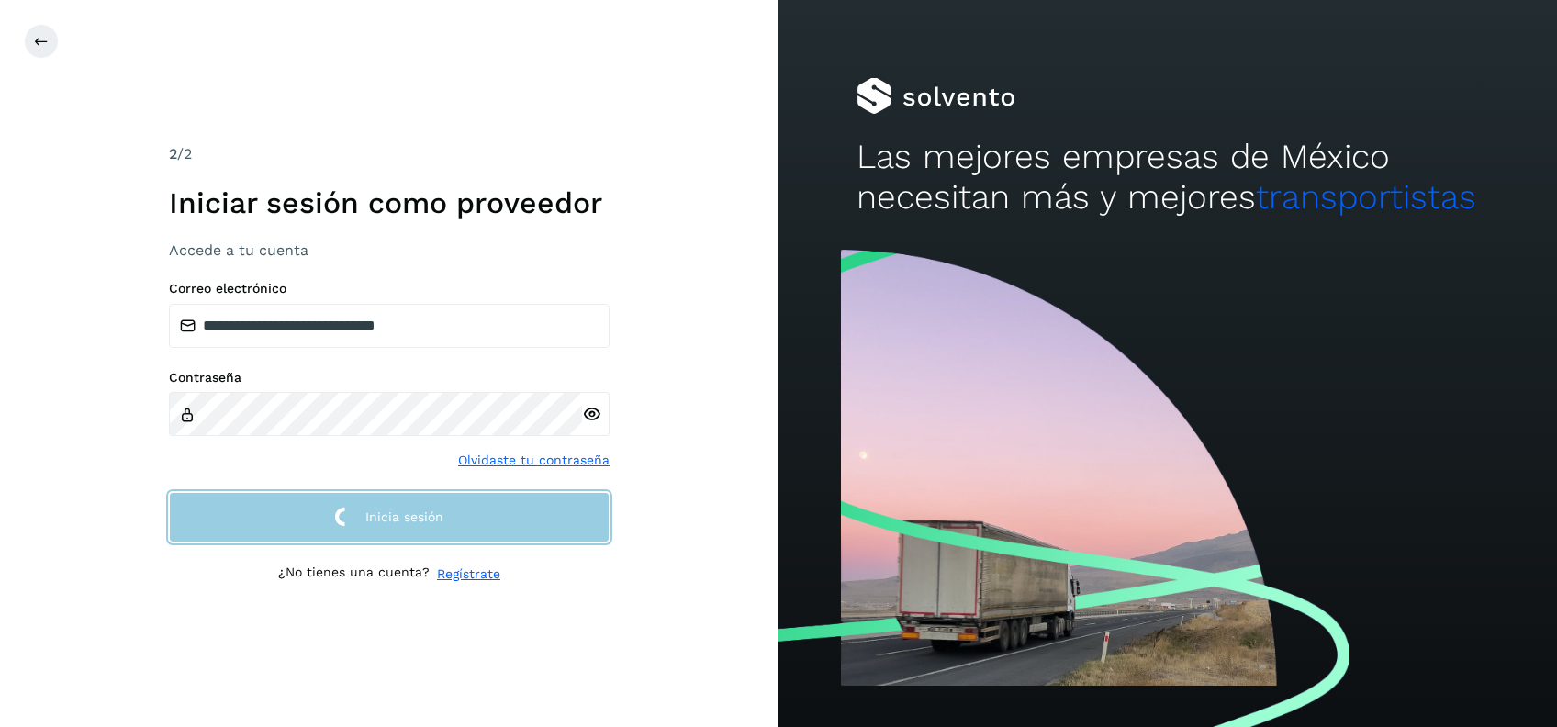
click at [319, 517] on button "Inicia sesión" at bounding box center [389, 517] width 441 height 50
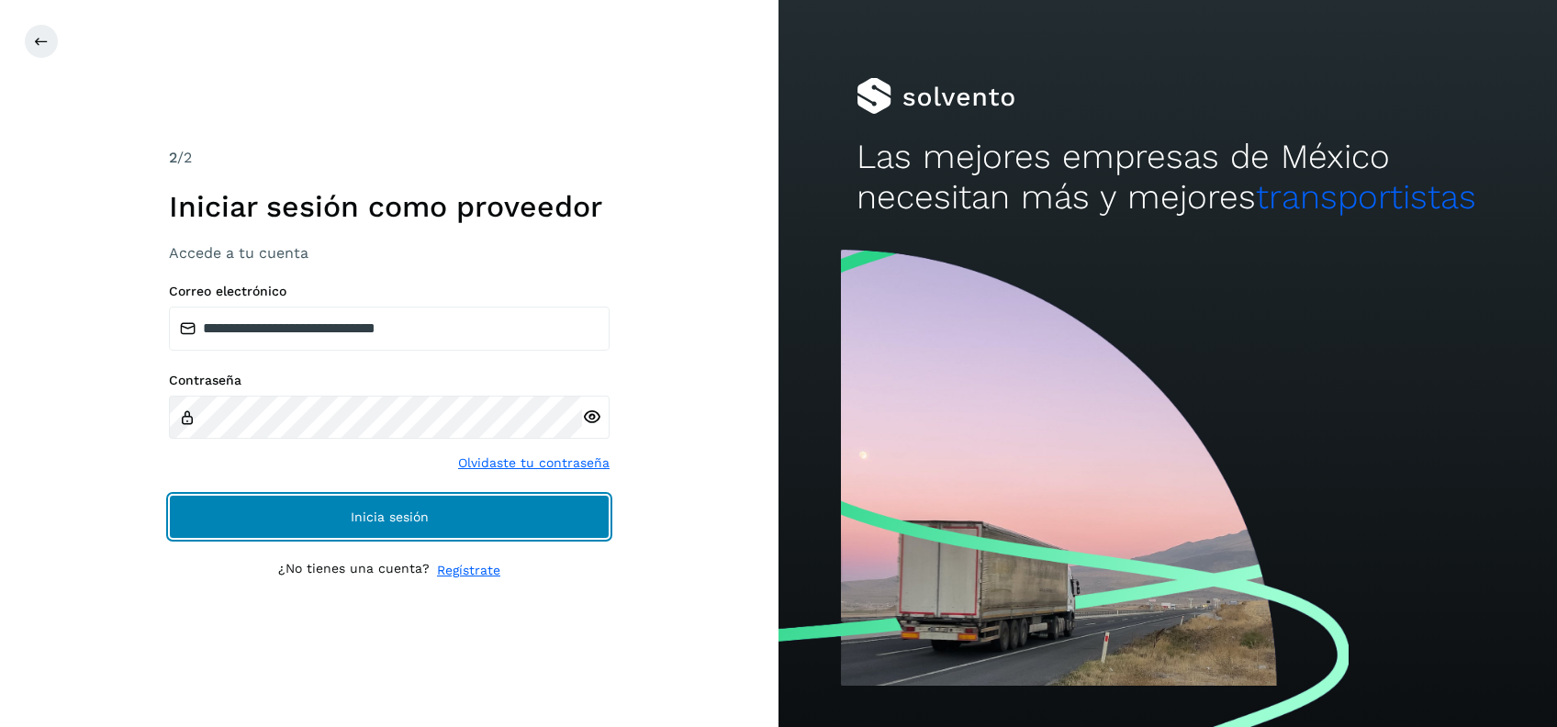
click at [319, 517] on button "Inicia sesión" at bounding box center [389, 517] width 441 height 44
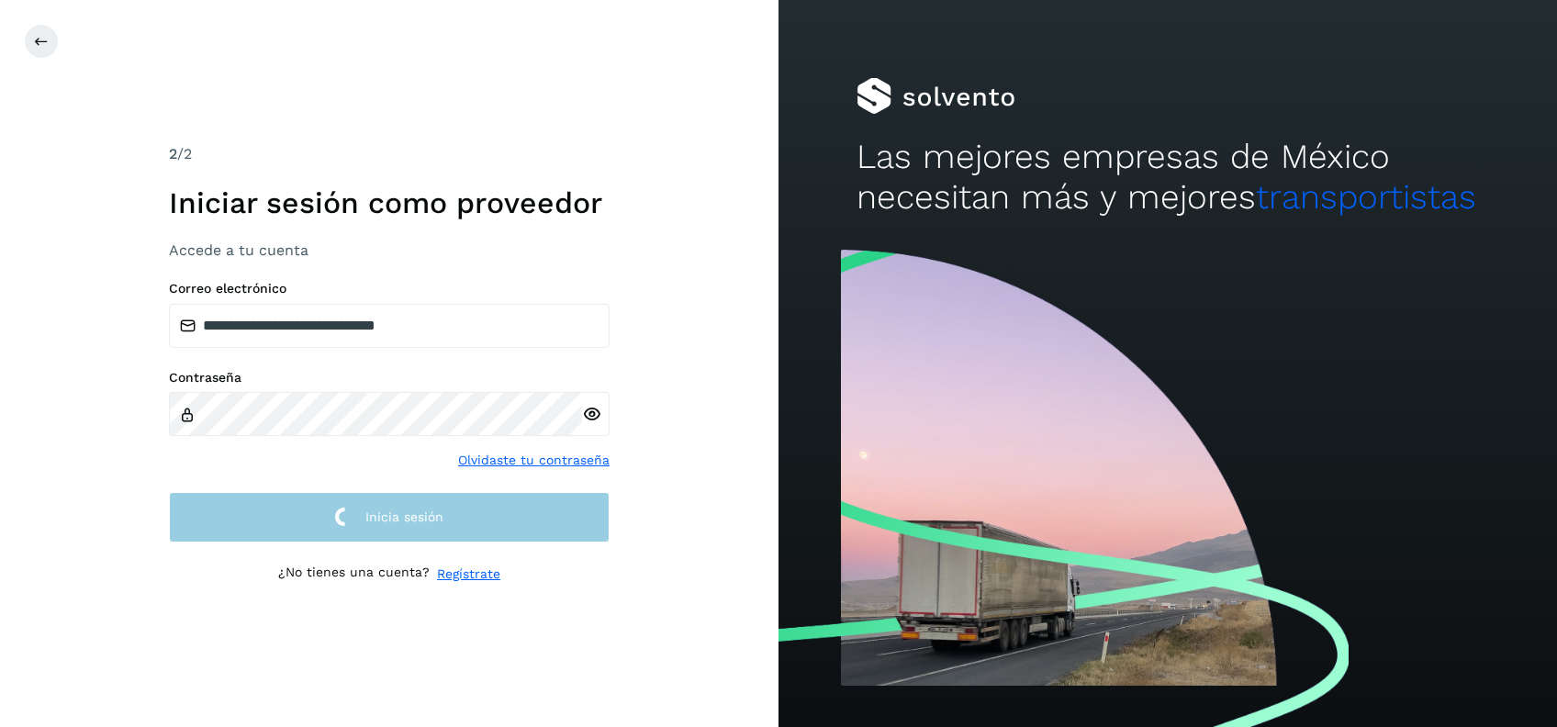
click at [319, 517] on button "Inicia sesión" at bounding box center [389, 517] width 441 height 50
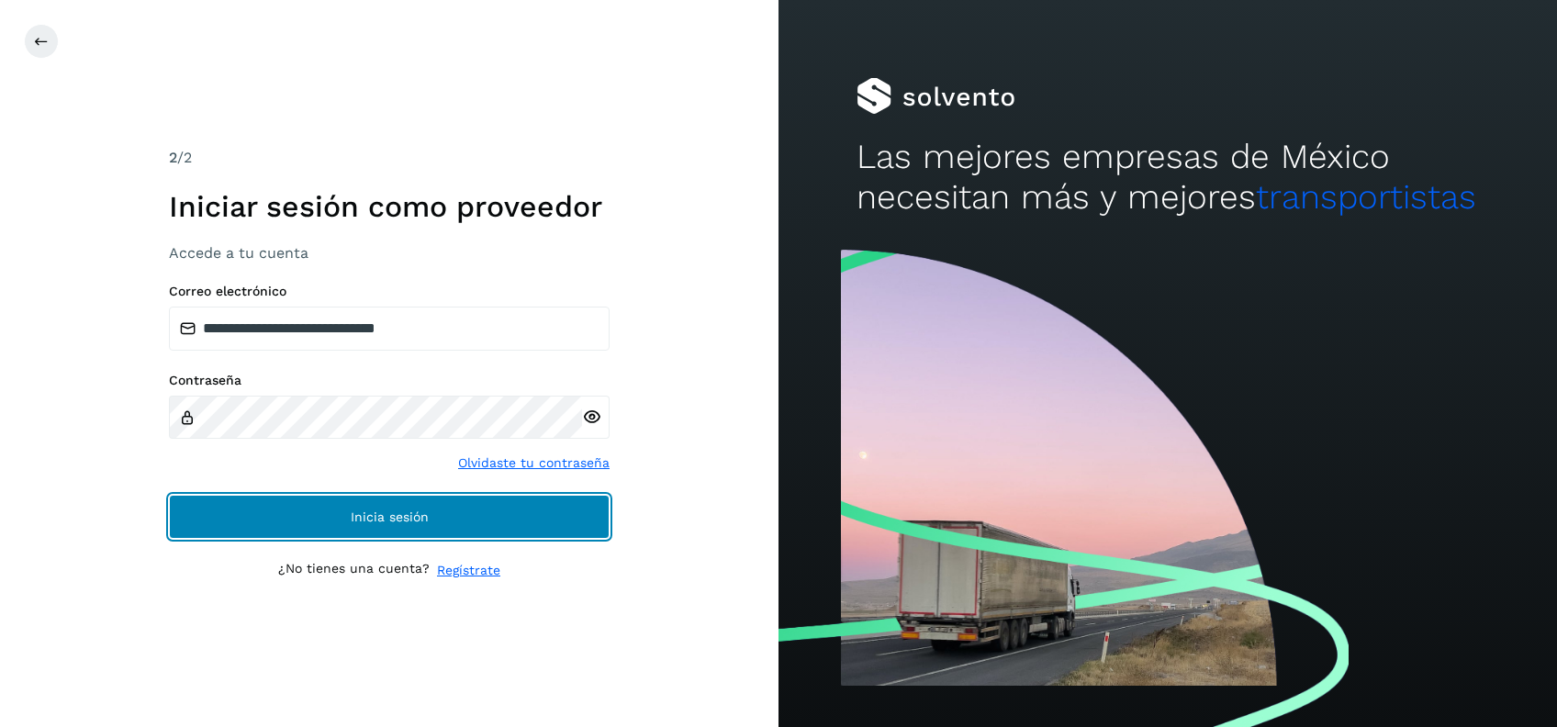
click at [319, 517] on button "Inicia sesión" at bounding box center [389, 517] width 441 height 44
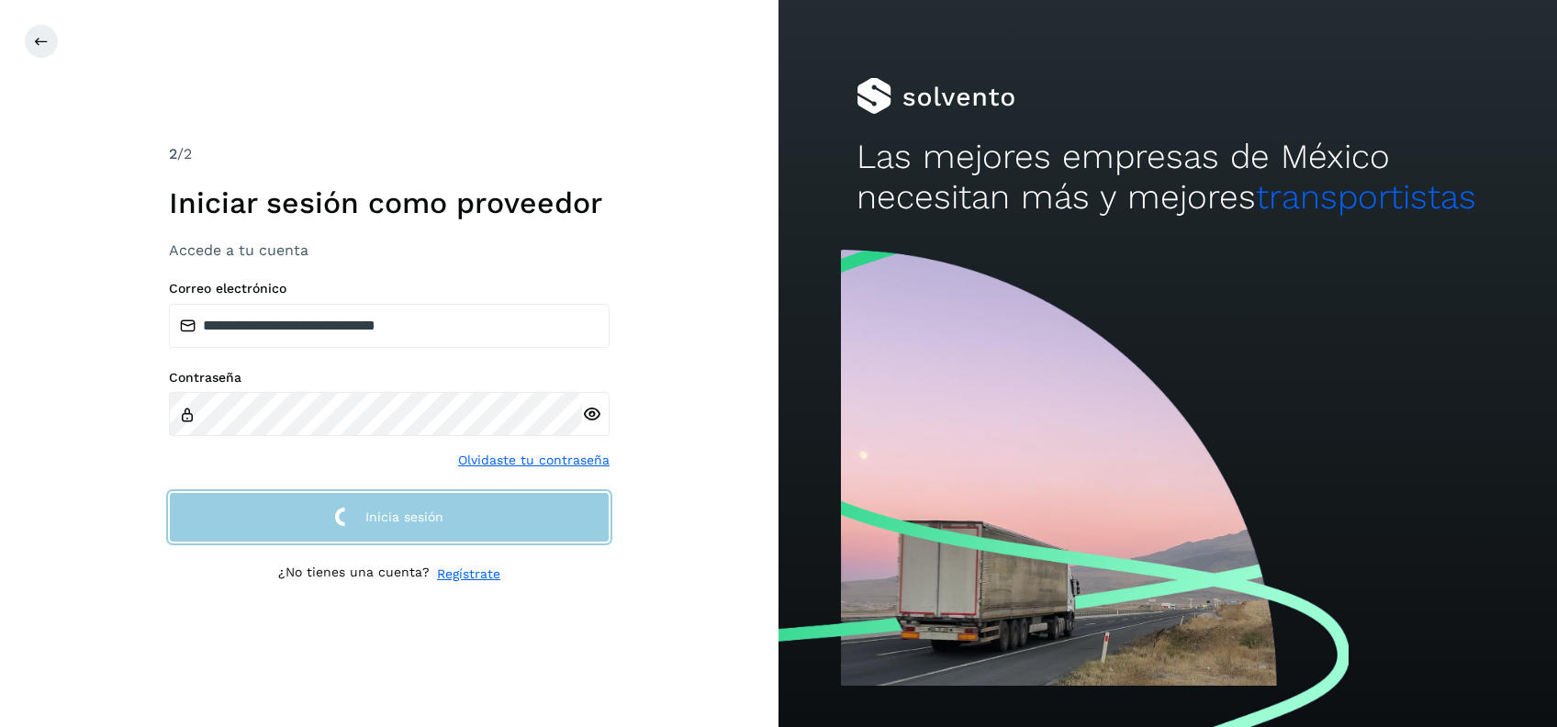
click at [319, 517] on button "Inicia sesión" at bounding box center [389, 517] width 441 height 50
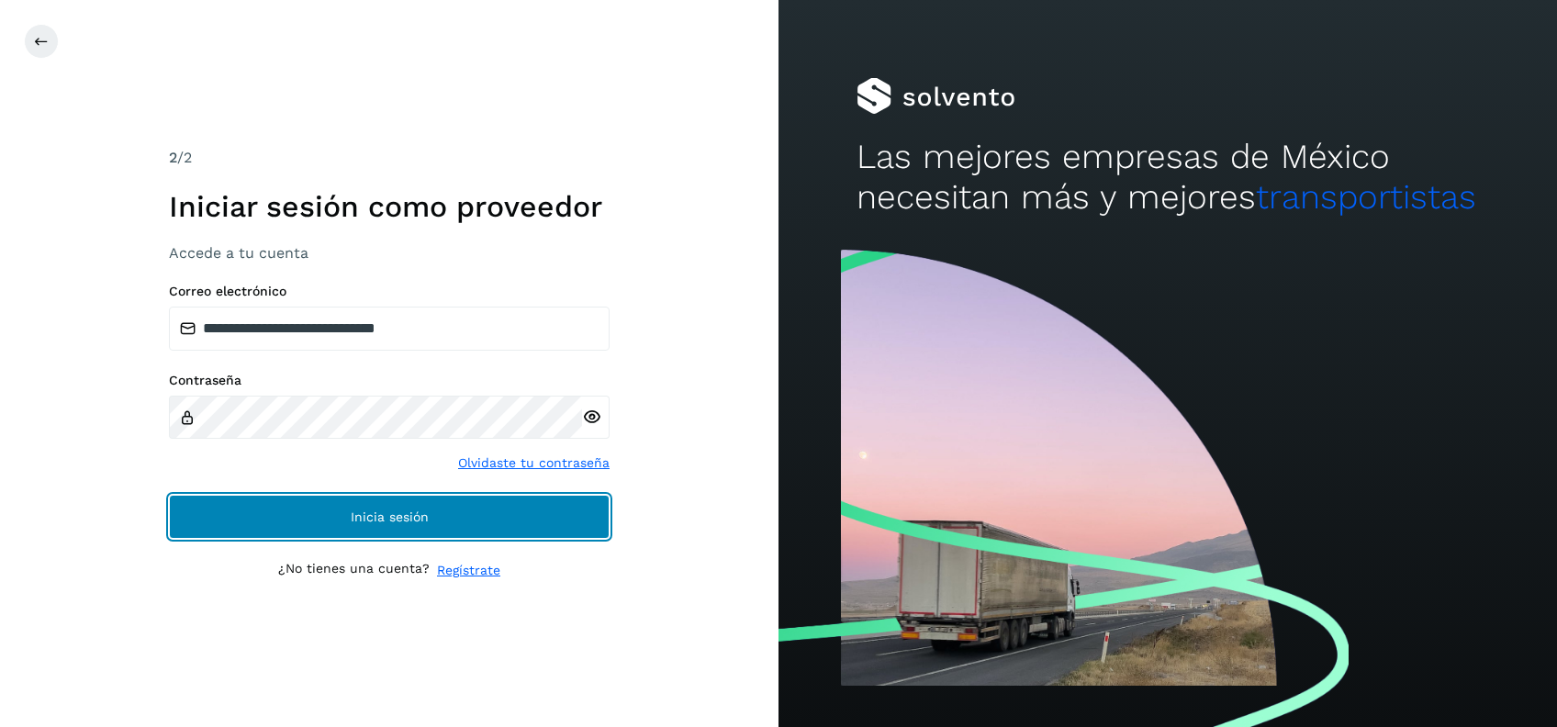
click at [319, 517] on button "Inicia sesión" at bounding box center [389, 517] width 441 height 44
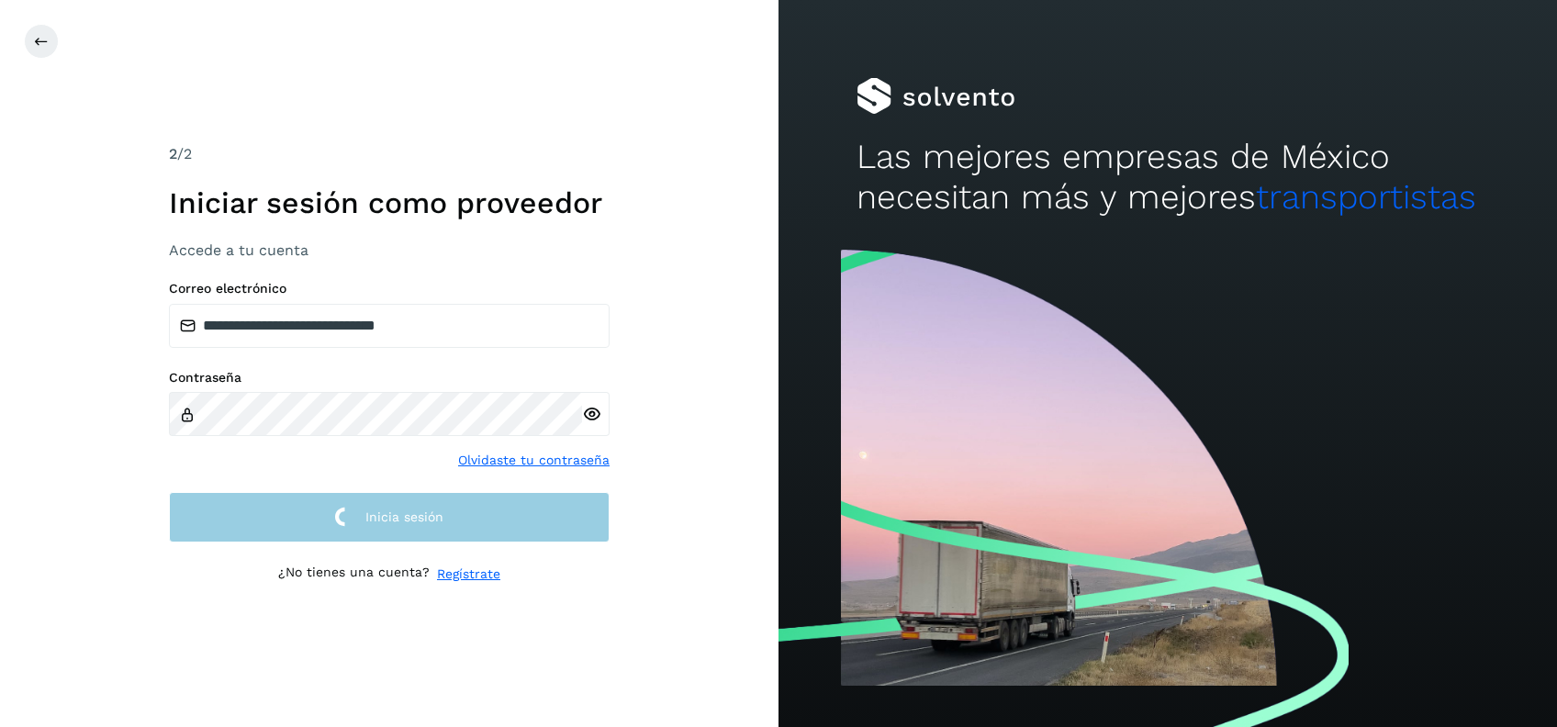
click at [319, 517] on button "Inicia sesión" at bounding box center [389, 517] width 441 height 50
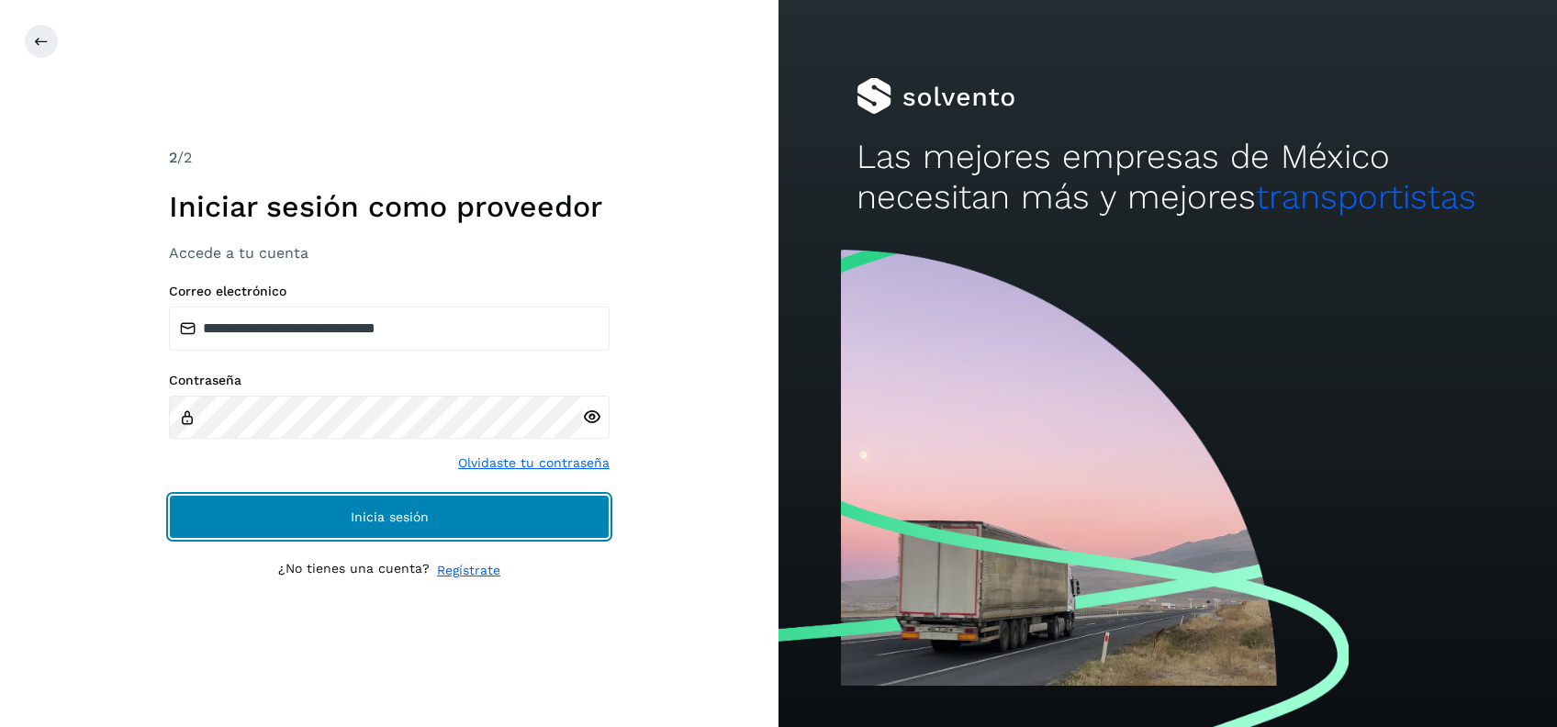
click at [319, 517] on button "Inicia sesión" at bounding box center [389, 517] width 441 height 44
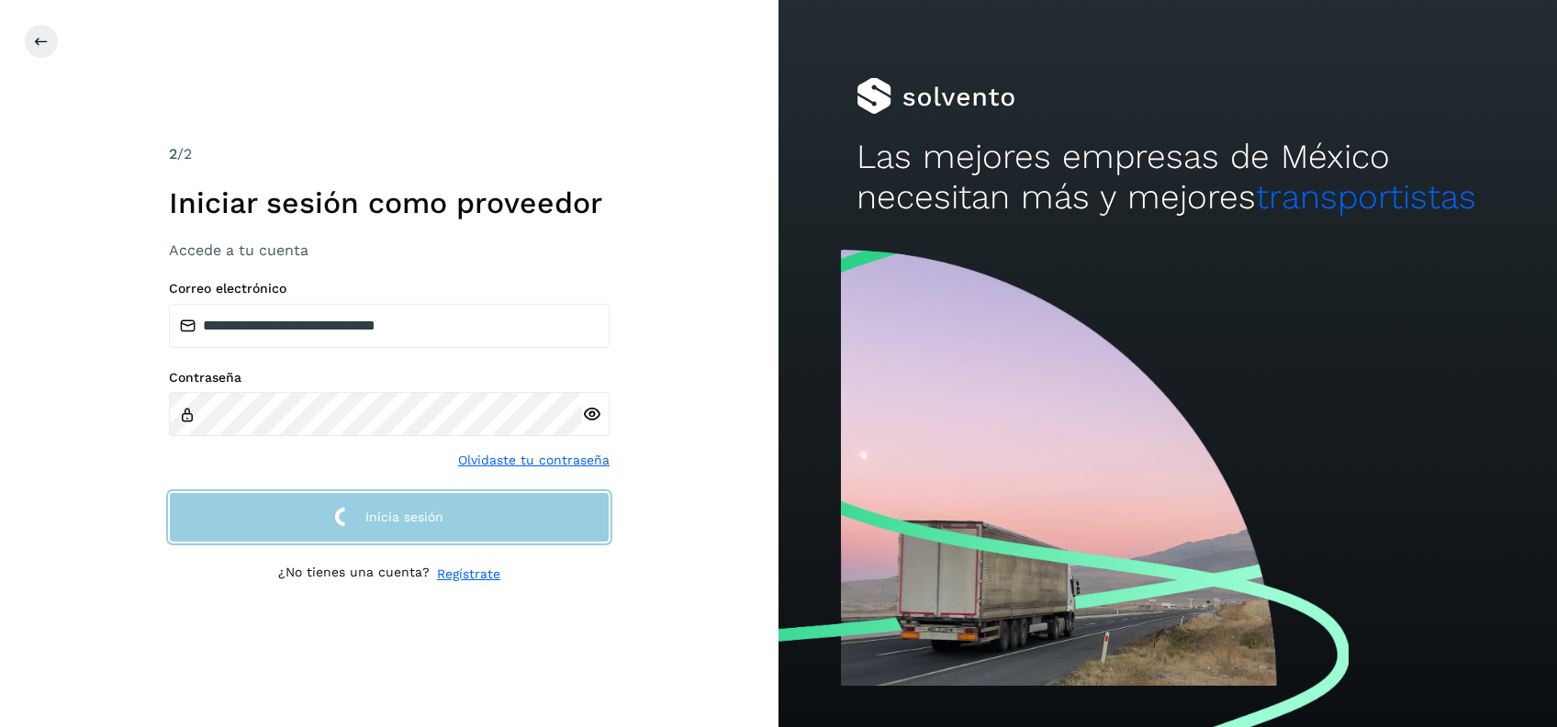
click at [319, 517] on button "Inicia sesión" at bounding box center [389, 517] width 441 height 50
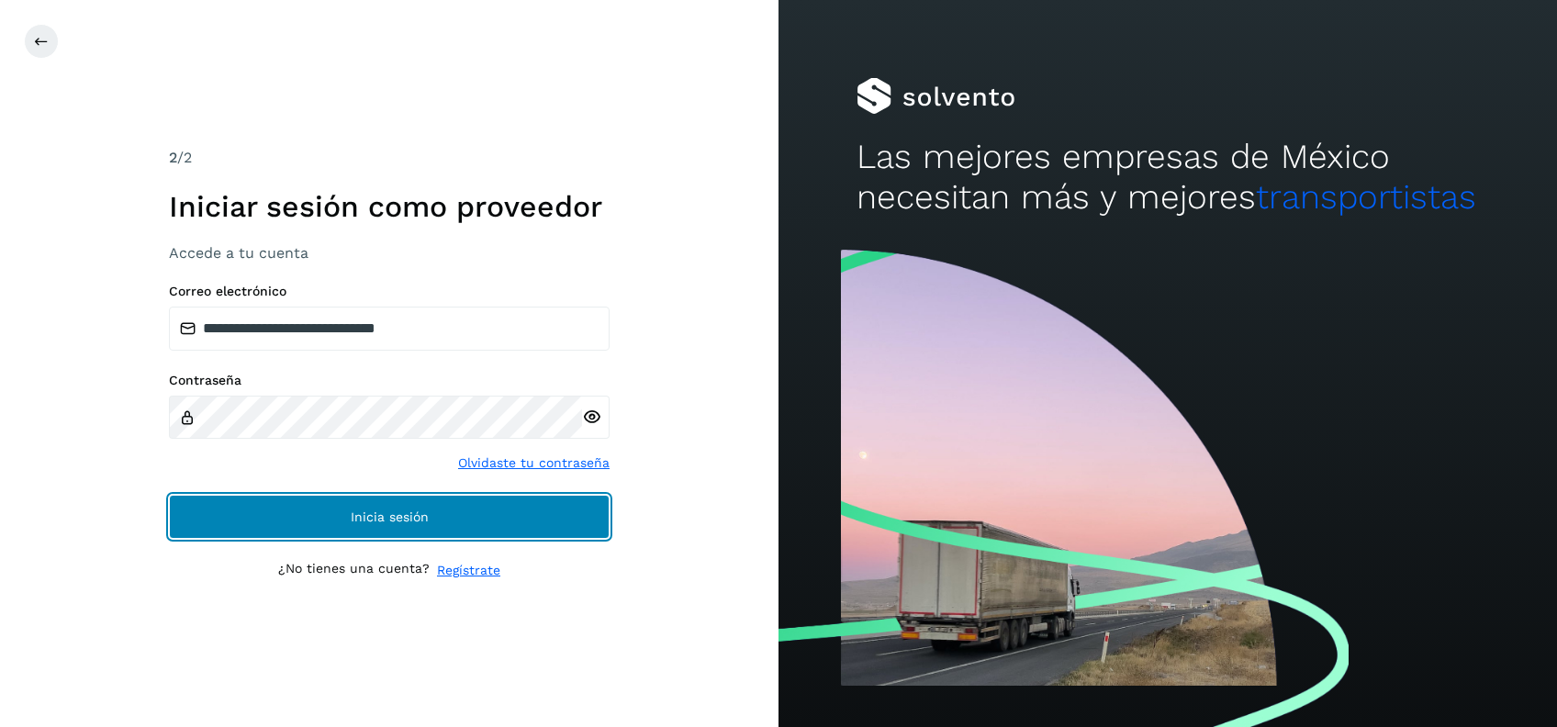
click at [319, 517] on button "Inicia sesión" at bounding box center [389, 517] width 441 height 44
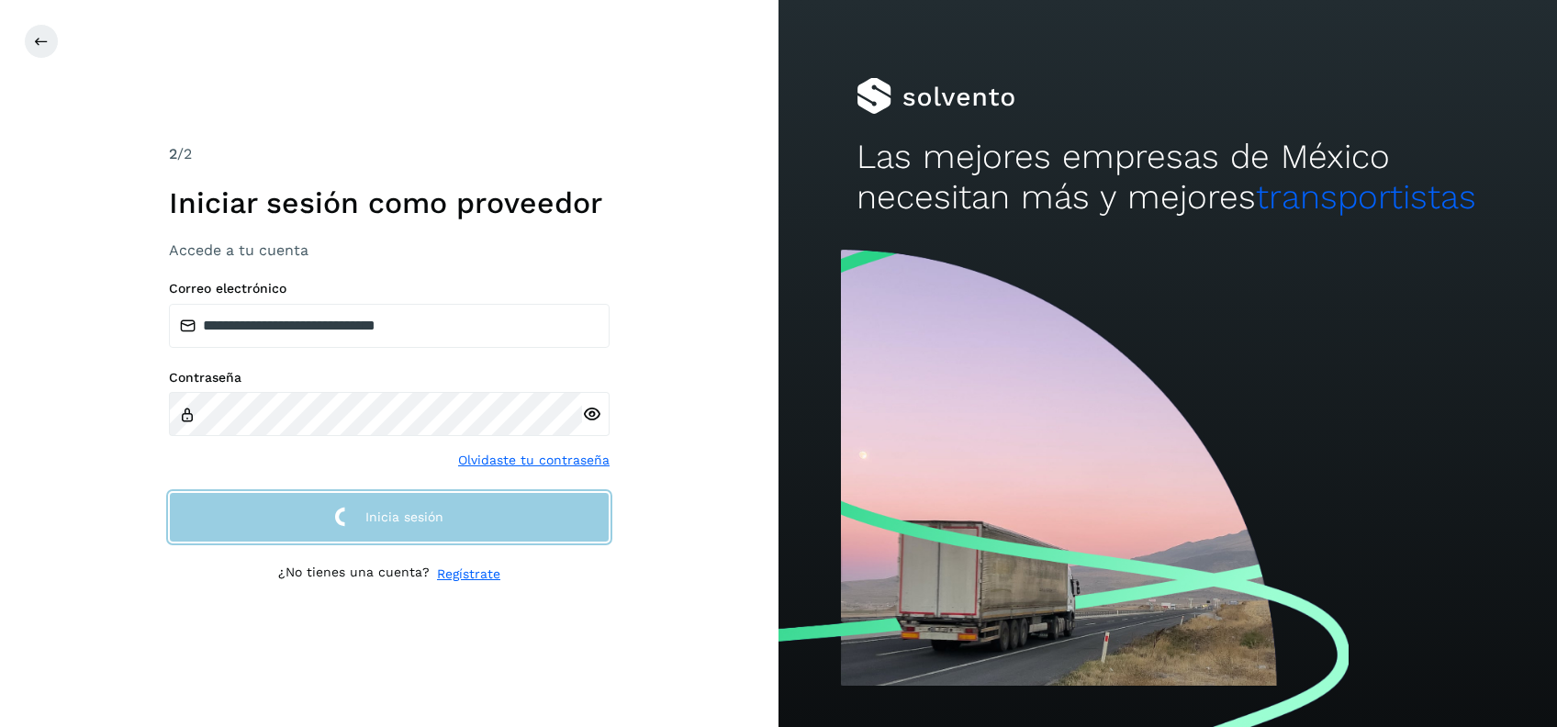
click at [319, 517] on button "Inicia sesión" at bounding box center [389, 517] width 441 height 50
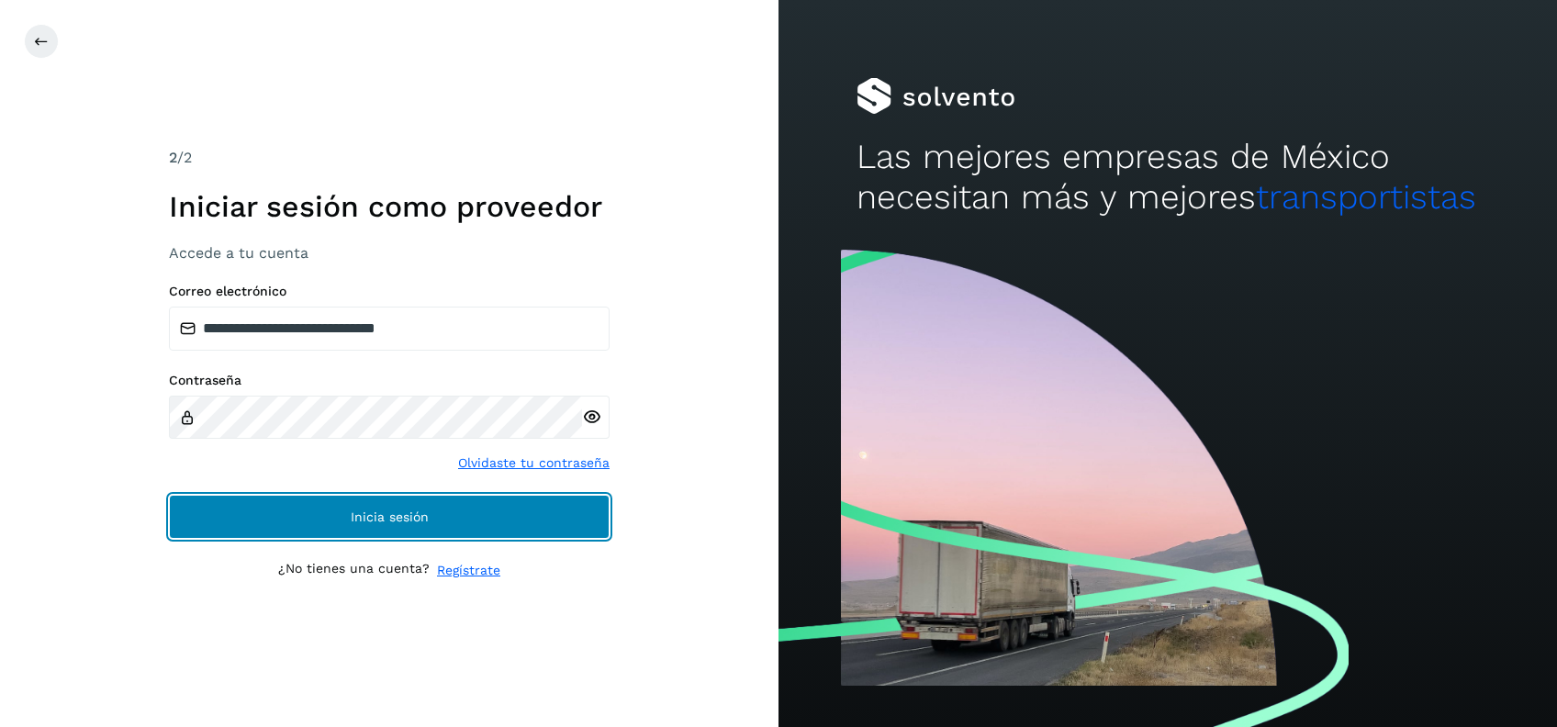
click at [319, 517] on button "Inicia sesión" at bounding box center [389, 517] width 441 height 44
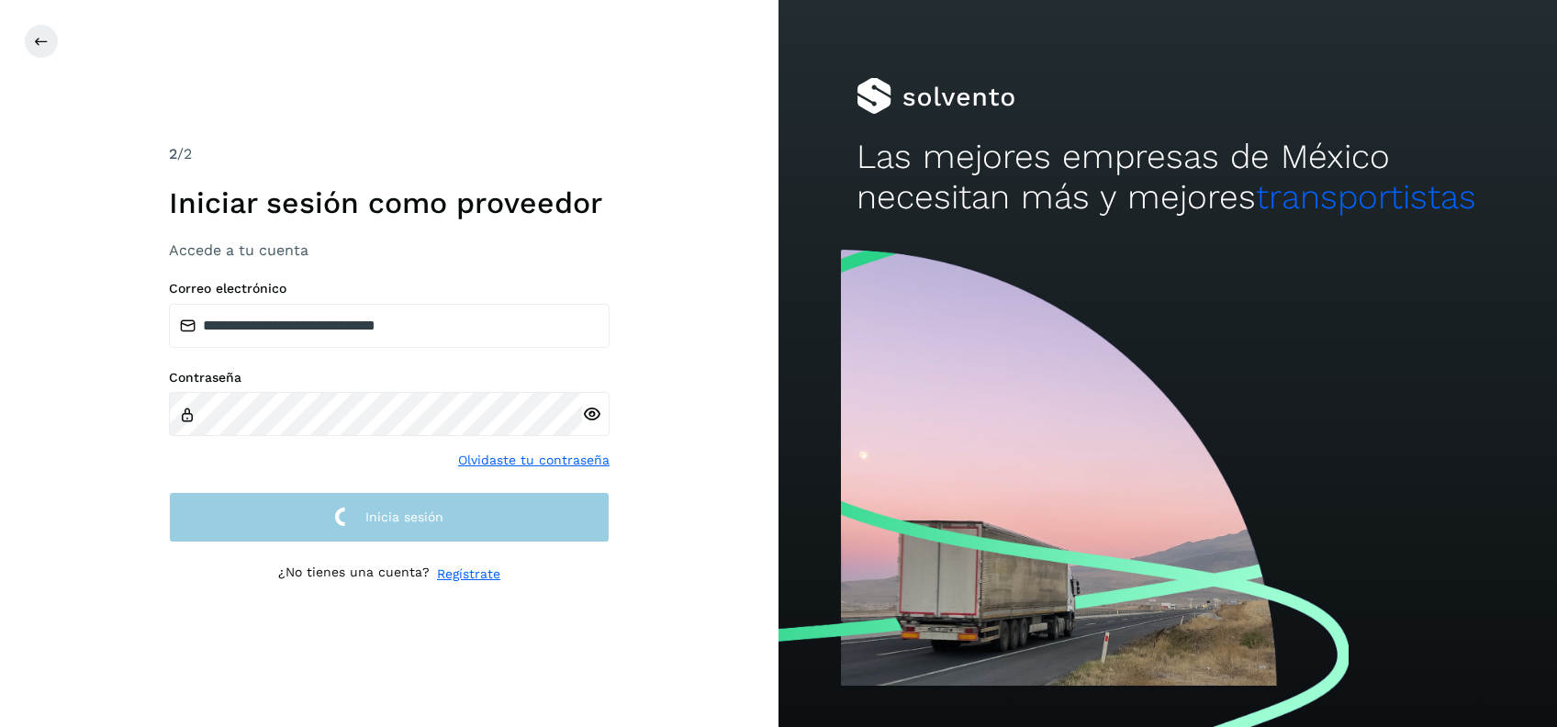
click at [319, 517] on button "Inicia sesión" at bounding box center [389, 517] width 441 height 50
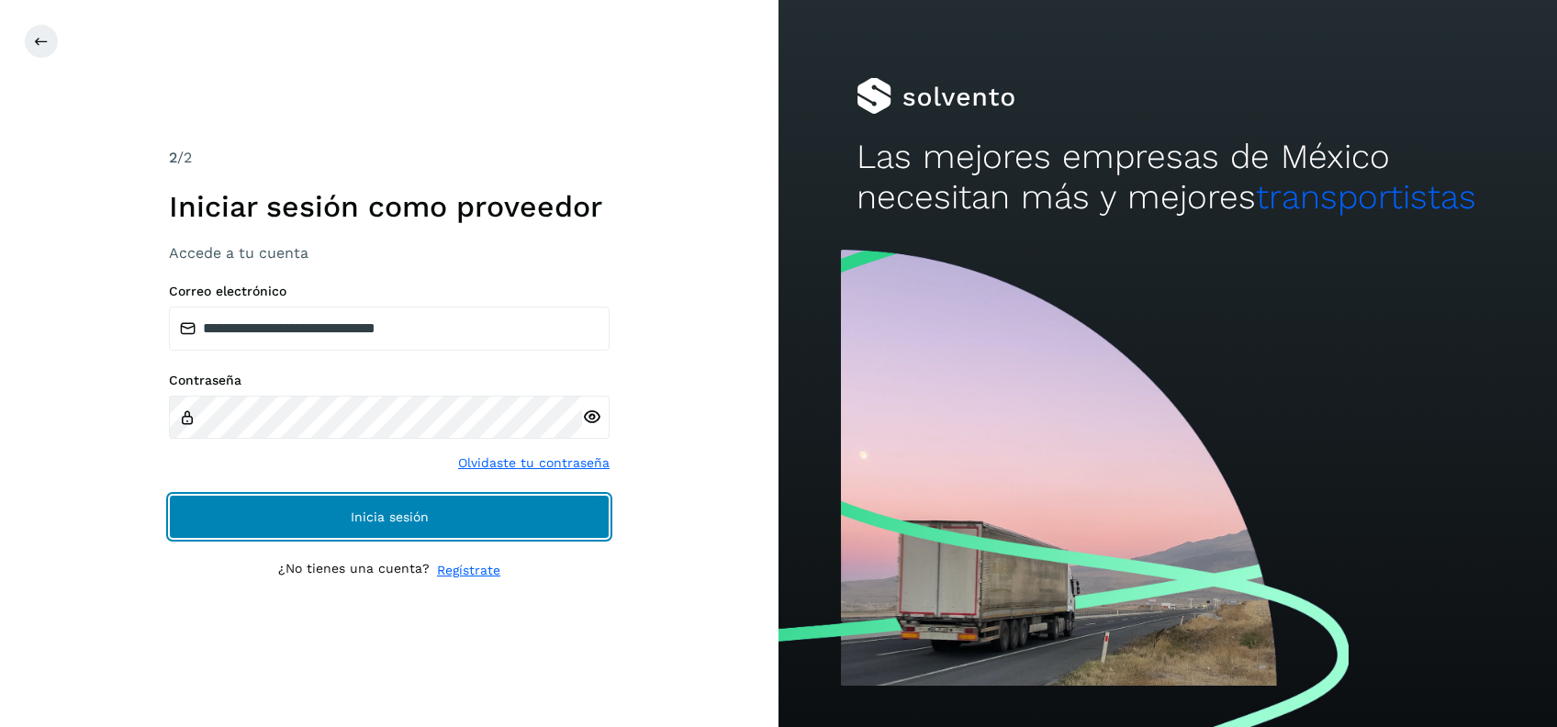
click at [319, 517] on button "Inicia sesión" at bounding box center [389, 517] width 441 height 44
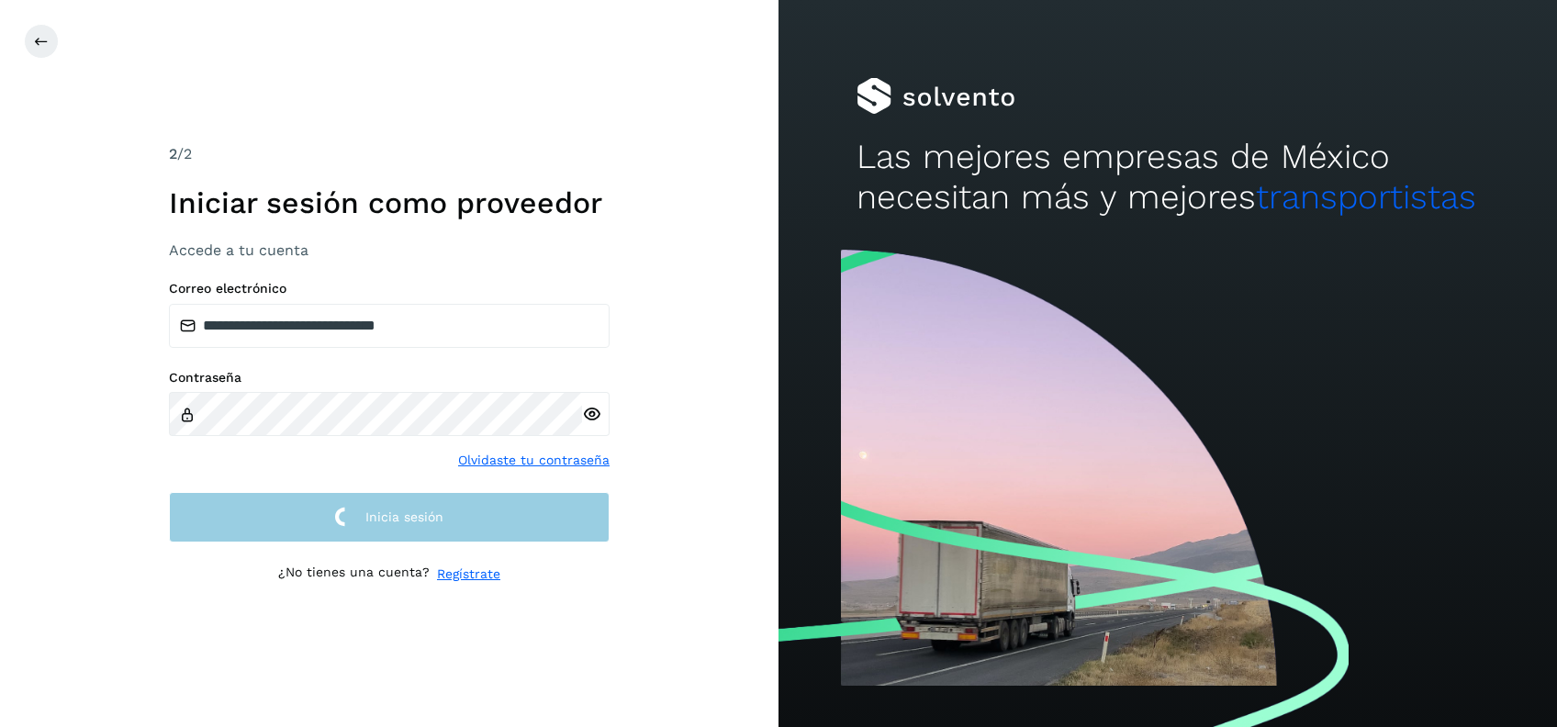
click at [319, 517] on button "Inicia sesión" at bounding box center [389, 517] width 441 height 50
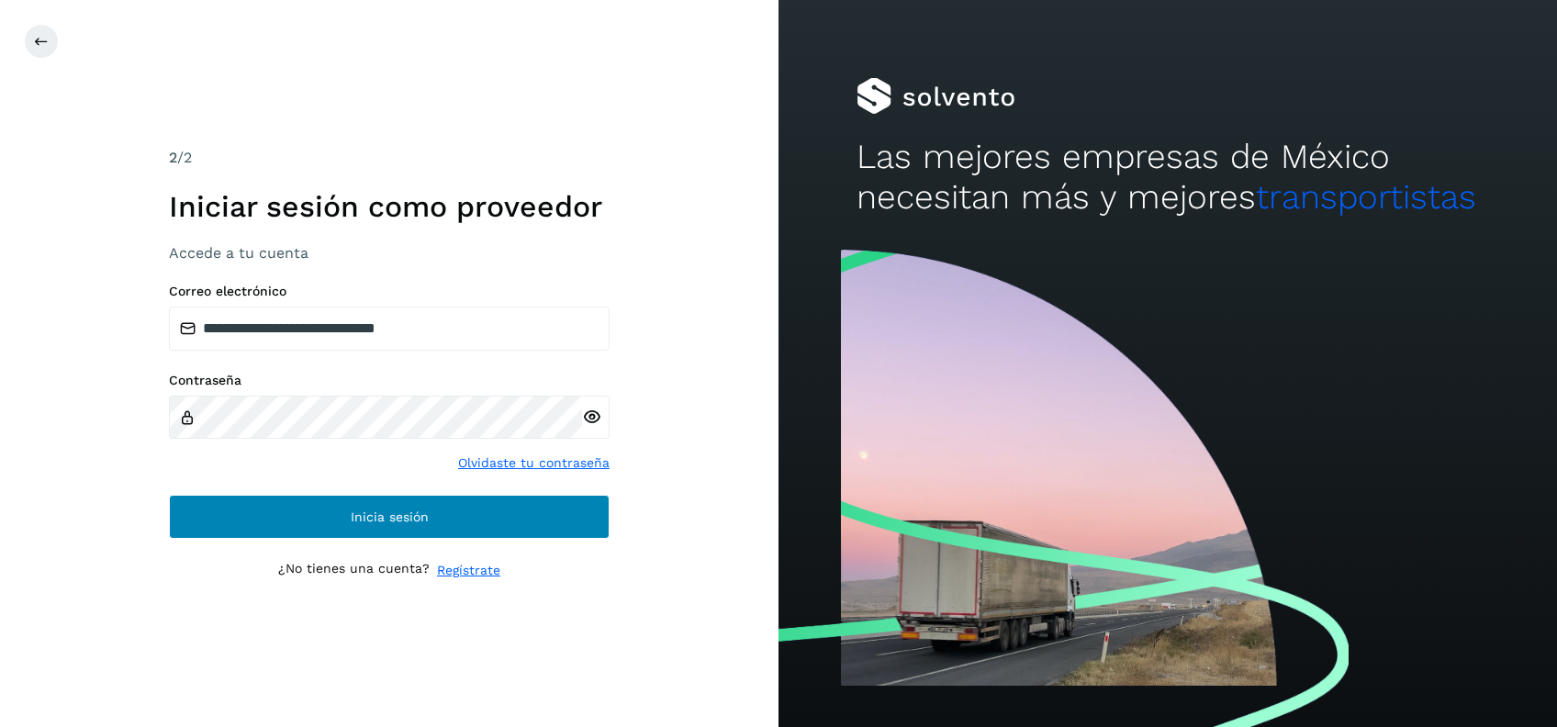
click at [319, 517] on button "Inicia sesión" at bounding box center [389, 517] width 441 height 44
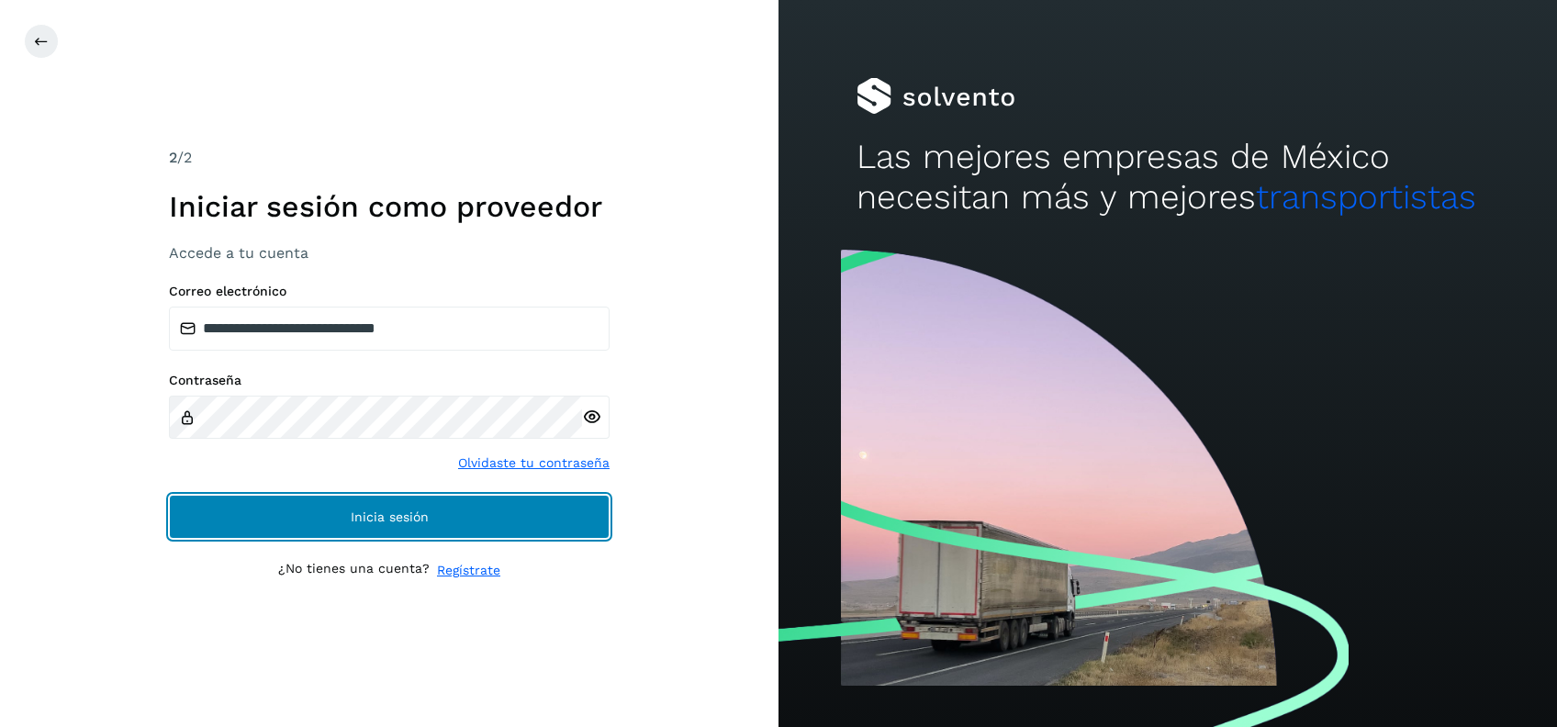
click at [319, 517] on button "Inicia sesión" at bounding box center [389, 517] width 441 height 44
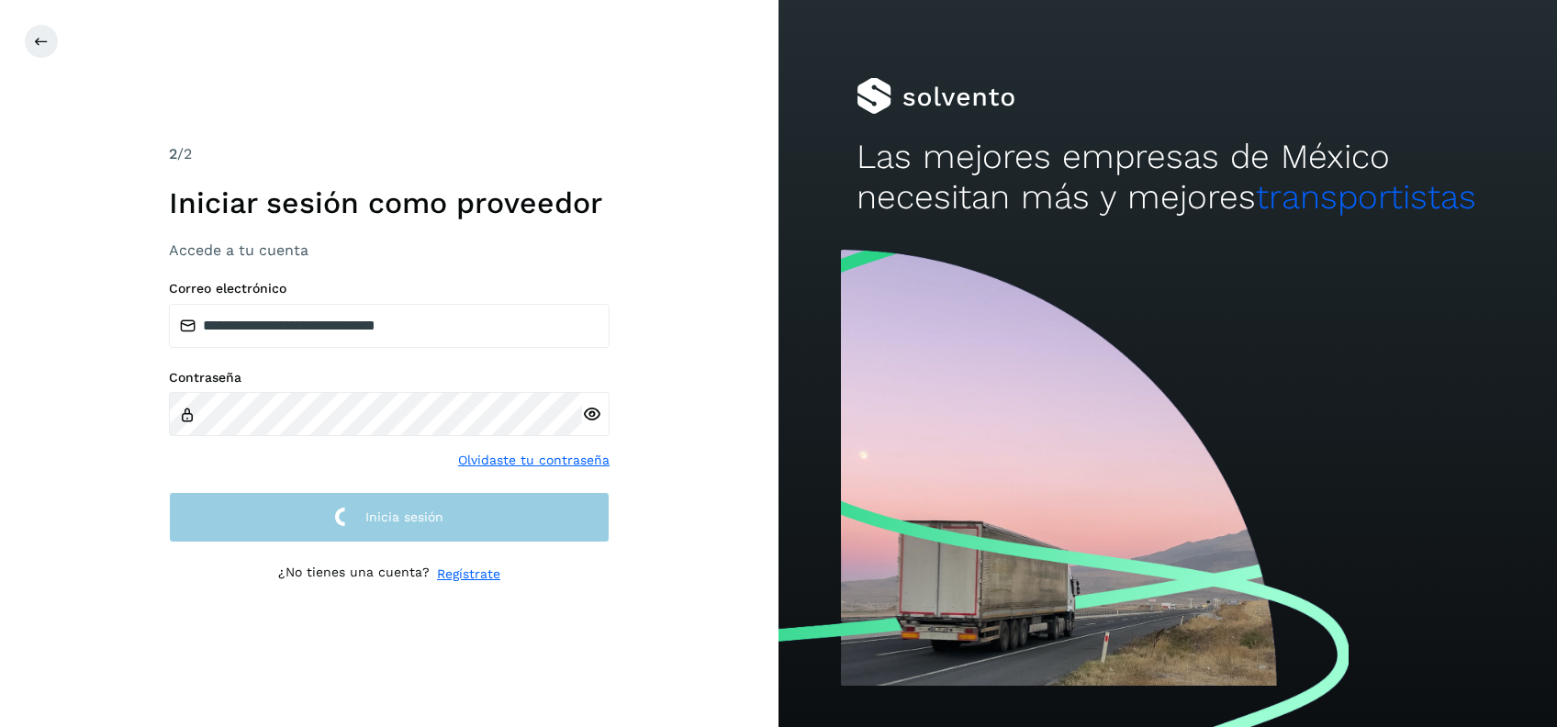
click at [319, 517] on button "Inicia sesión" at bounding box center [389, 517] width 441 height 50
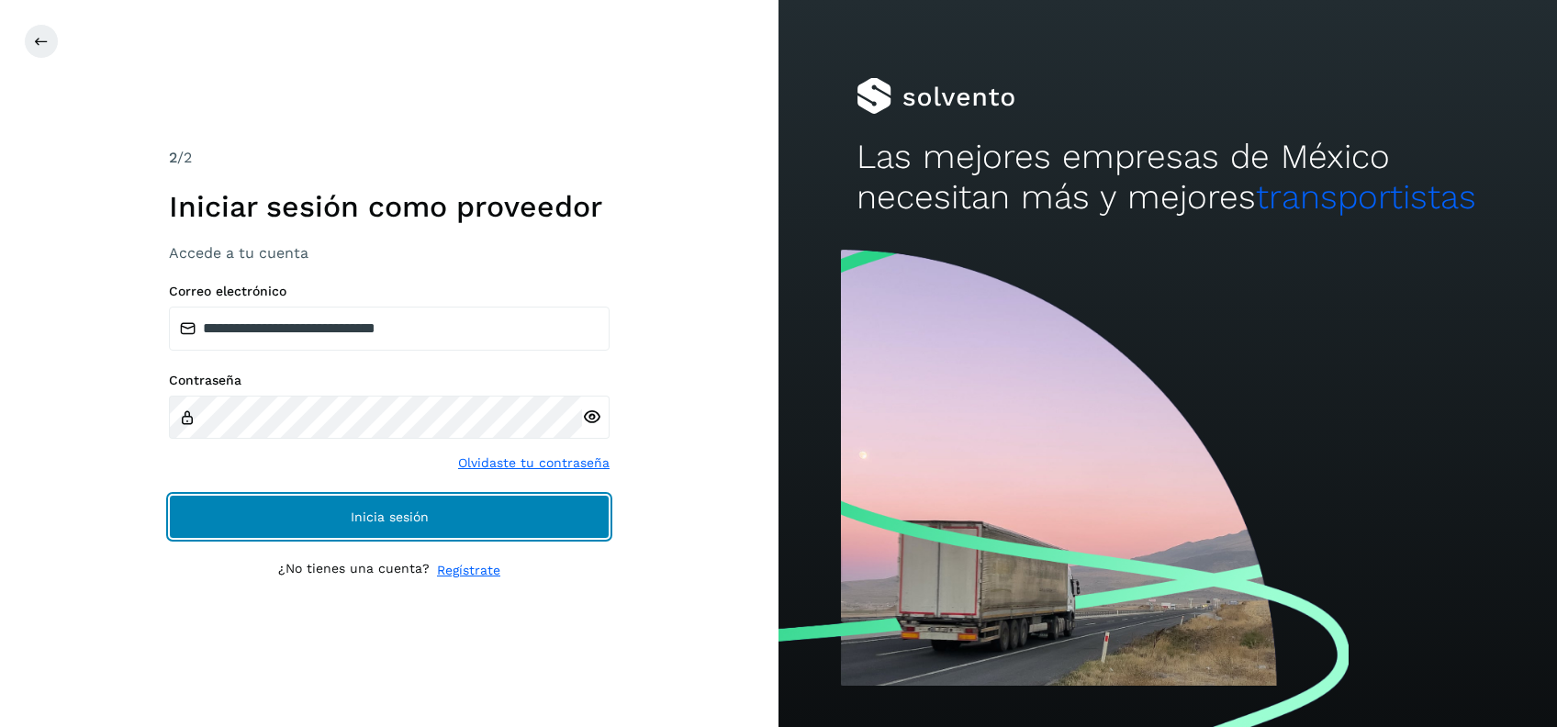
click at [319, 517] on button "Inicia sesión" at bounding box center [389, 517] width 441 height 44
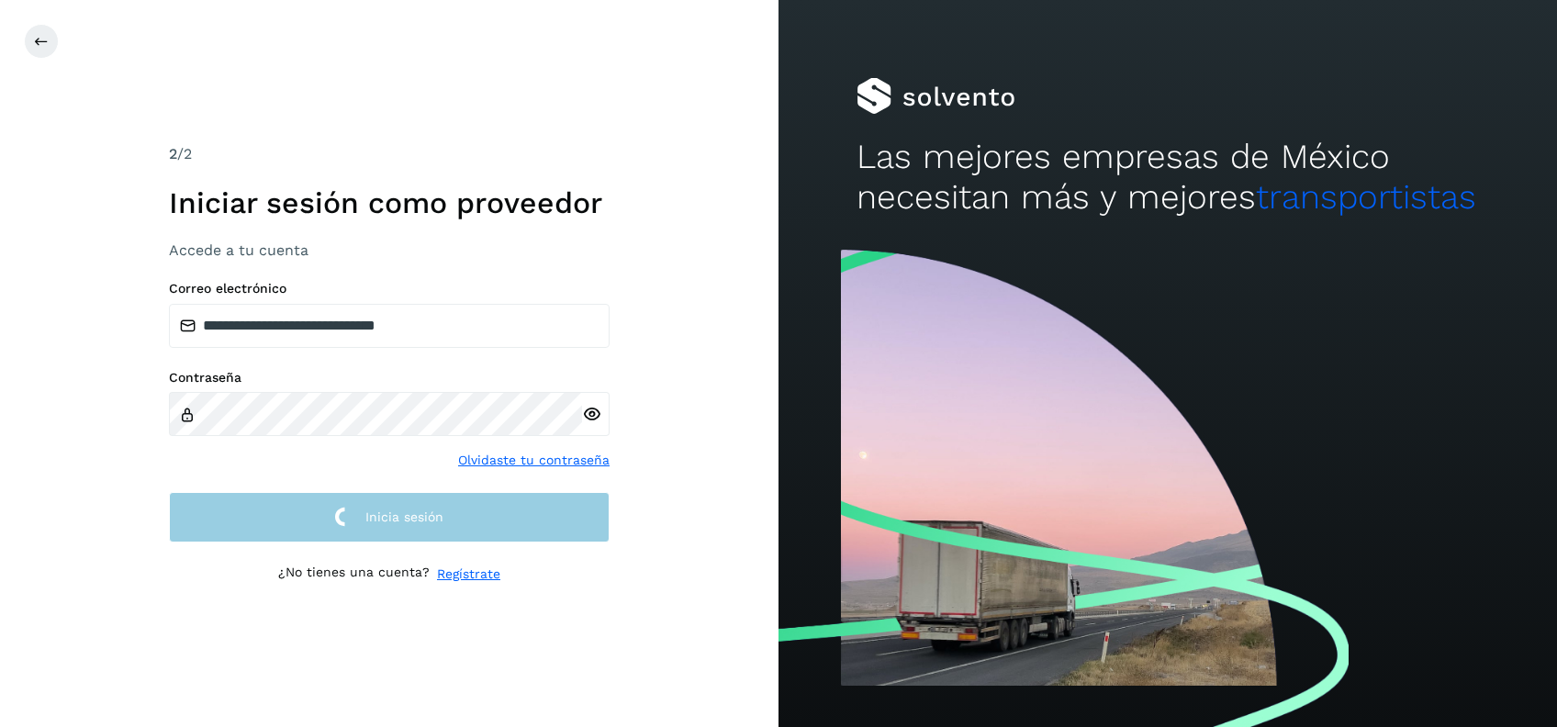
click at [319, 517] on button "Inicia sesión" at bounding box center [389, 517] width 441 height 50
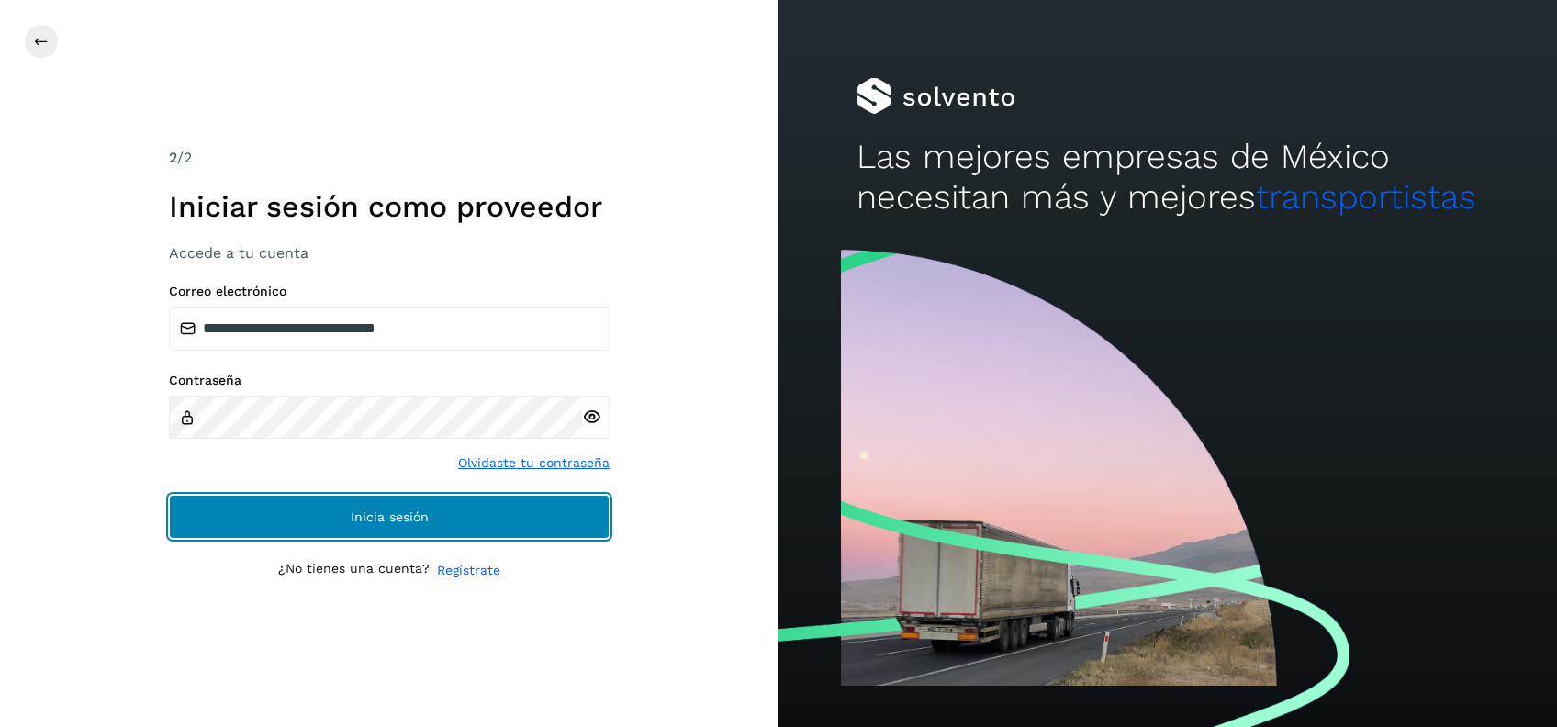
click at [319, 517] on button "Inicia sesión" at bounding box center [389, 517] width 441 height 44
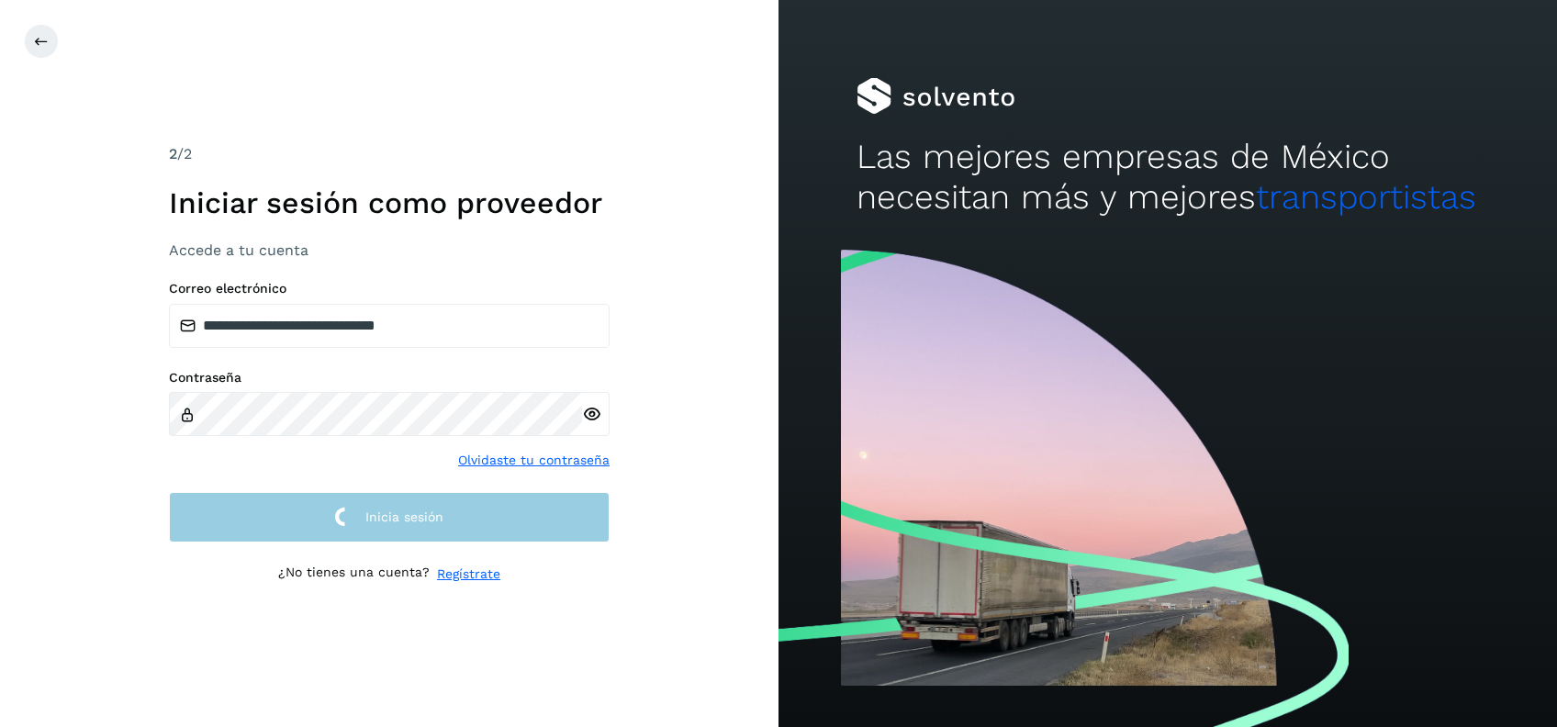
click at [319, 517] on button "Inicia sesión" at bounding box center [389, 517] width 441 height 50
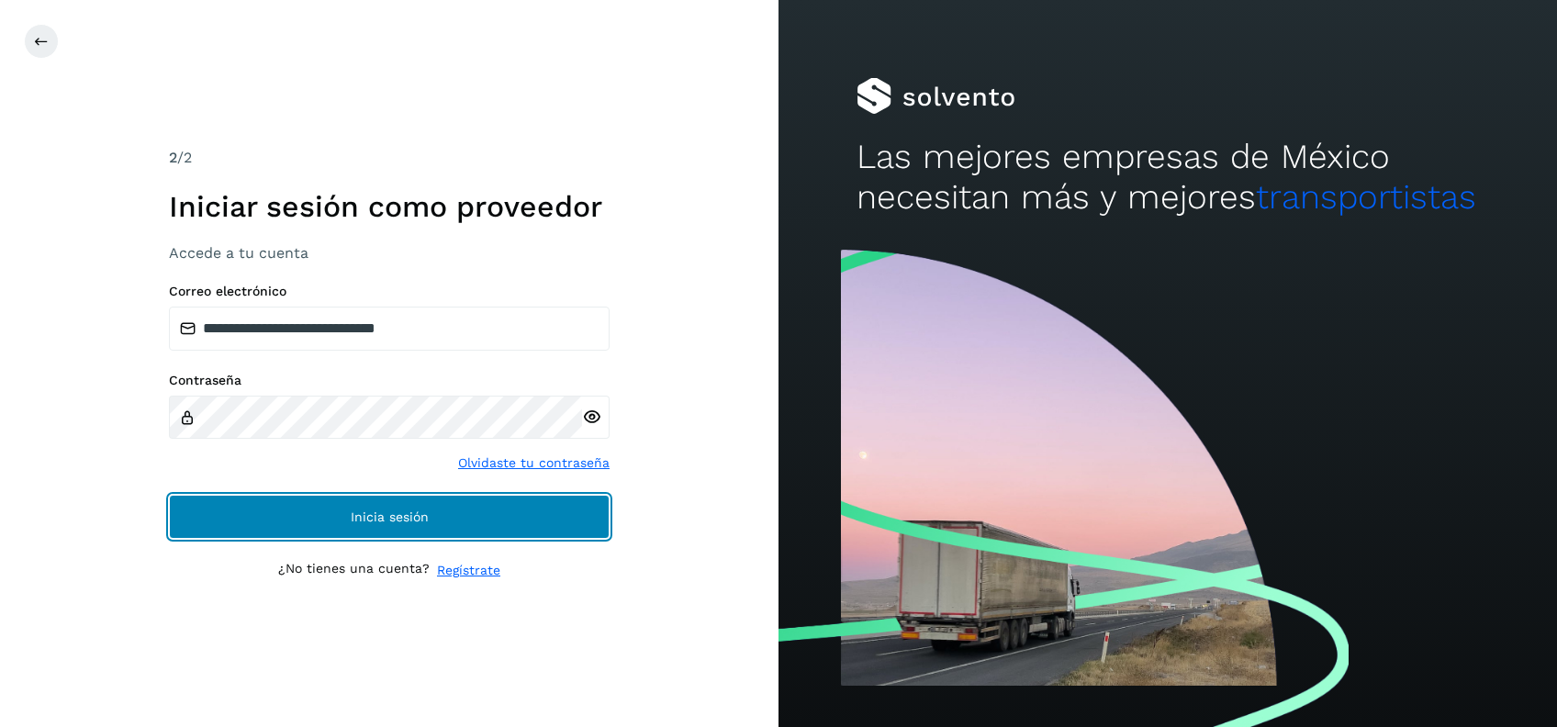
click at [319, 517] on button "Inicia sesión" at bounding box center [389, 517] width 441 height 44
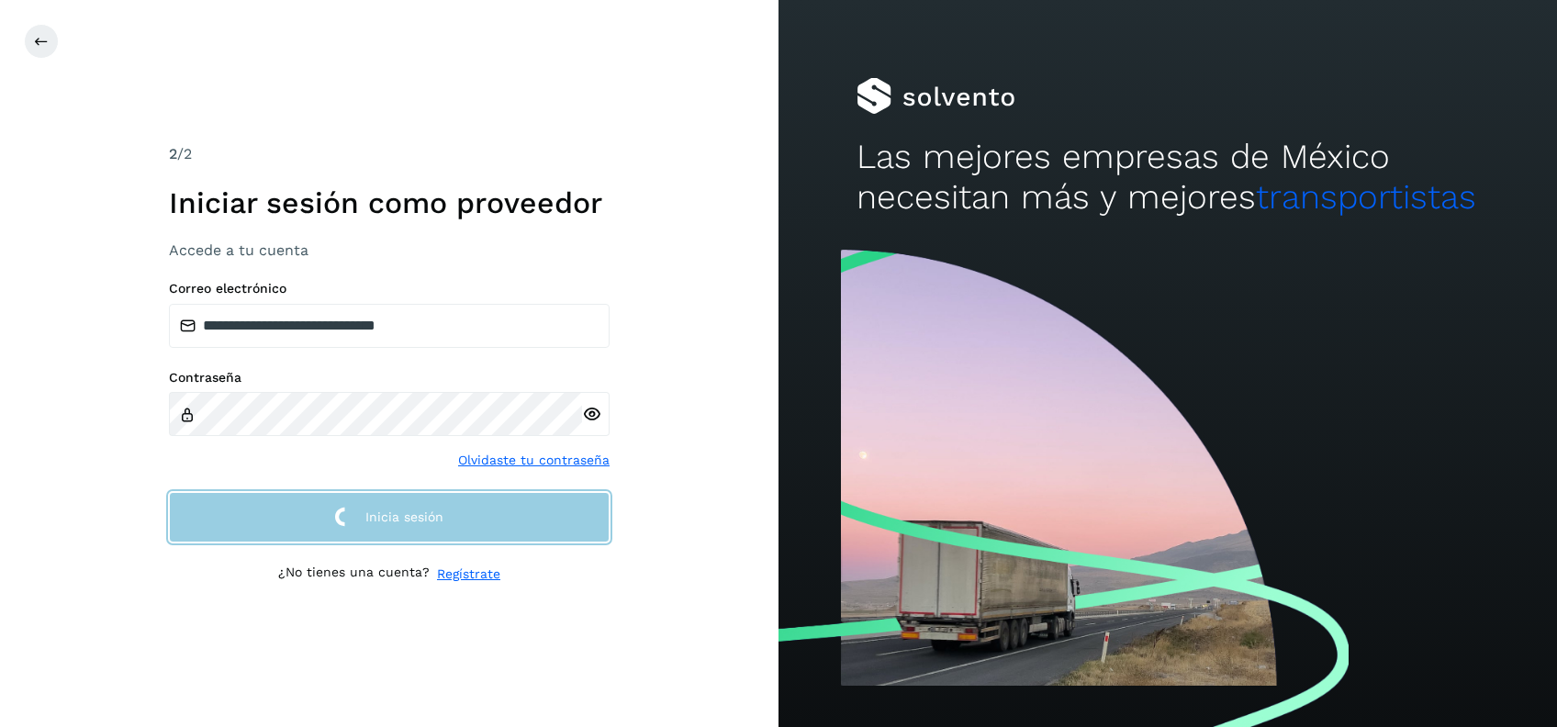
click at [319, 517] on button "Inicia sesión" at bounding box center [389, 517] width 441 height 50
